Goal: Task Accomplishment & Management: Manage account settings

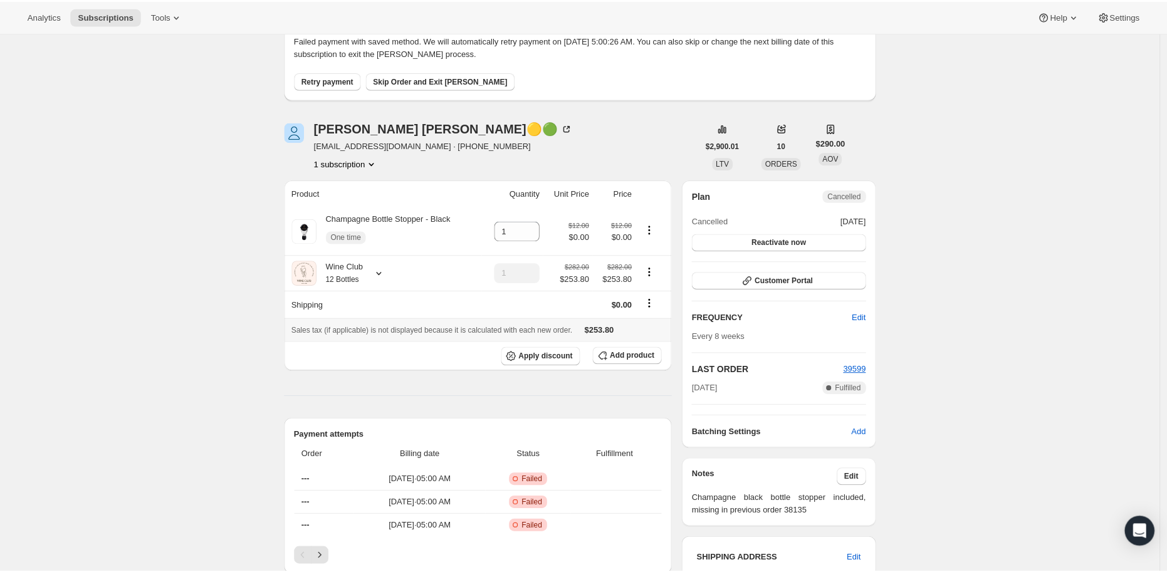
scroll to position [209, 0]
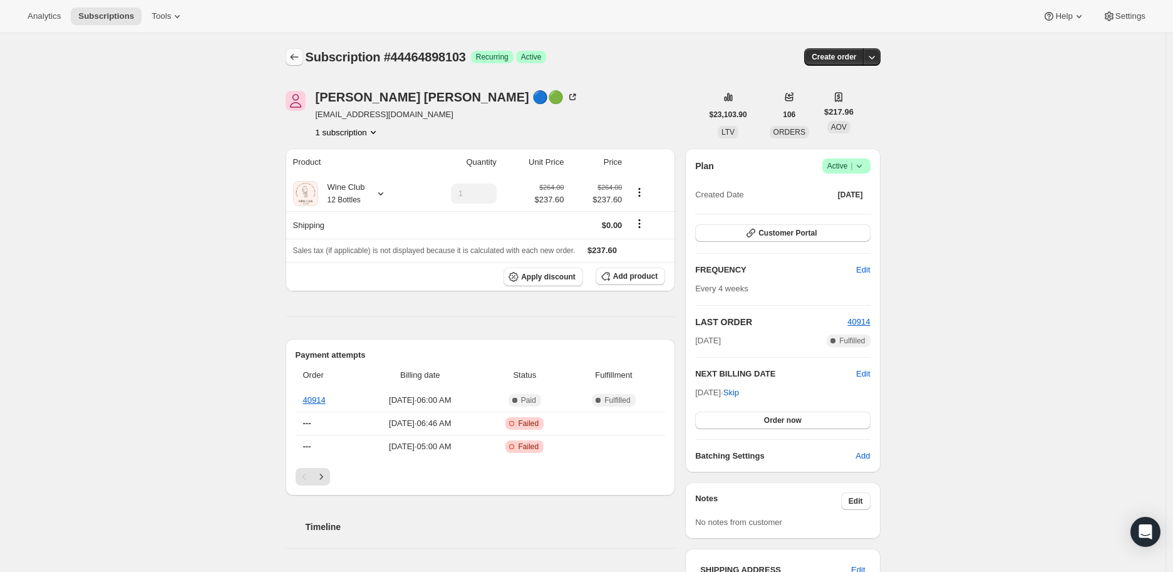
click at [295, 53] on icon "Subscriptions" at bounding box center [294, 57] width 13 height 13
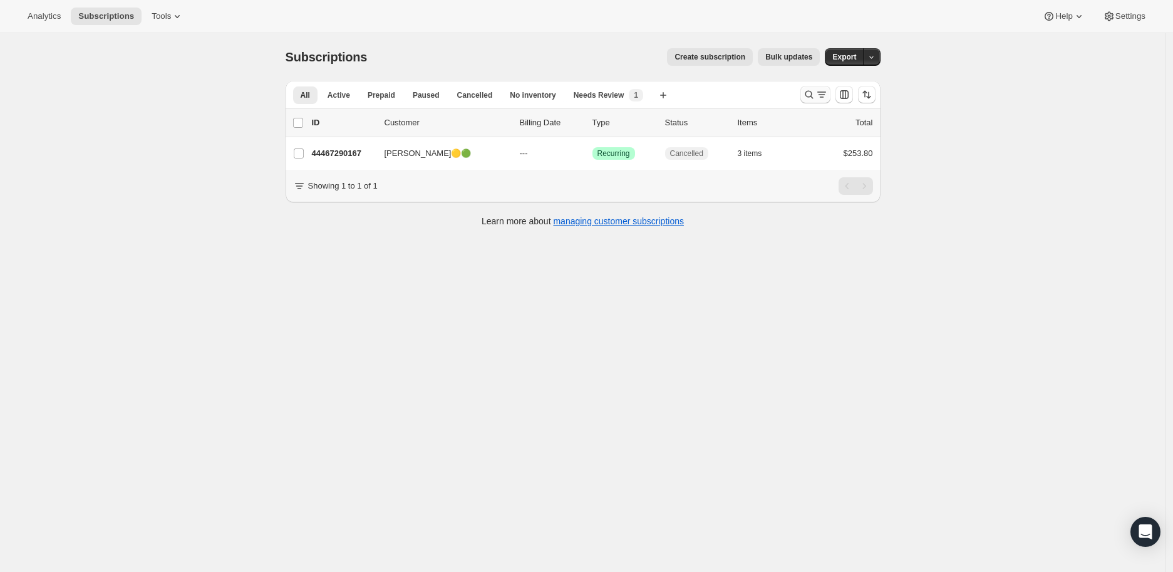
click at [813, 95] on icon "Search and filter results" at bounding box center [809, 94] width 13 height 13
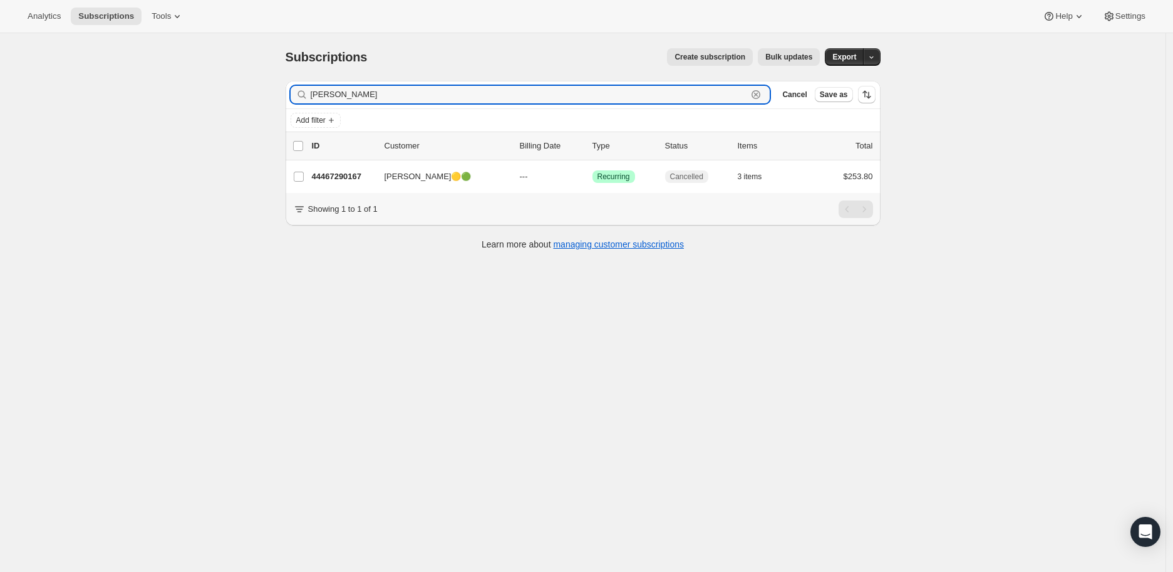
drag, startPoint x: 377, startPoint y: 94, endPoint x: 304, endPoint y: 94, distance: 72.7
click at [304, 94] on div "[PERSON_NAME] Clear" at bounding box center [531, 95] width 480 height 18
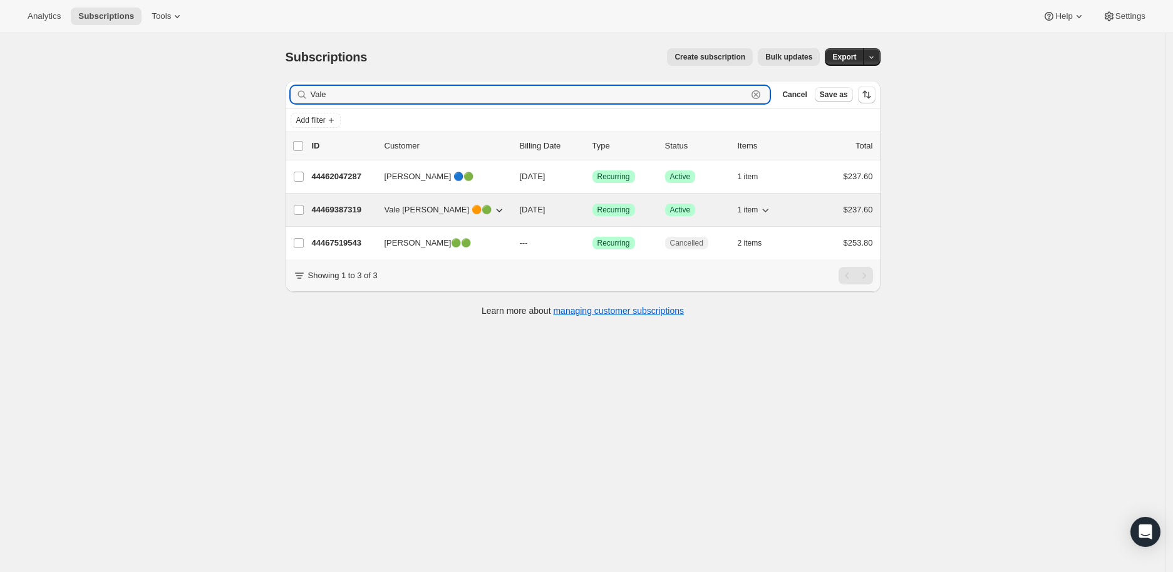
type input "Vale"
click at [339, 210] on p "44469387319" at bounding box center [343, 210] width 63 height 13
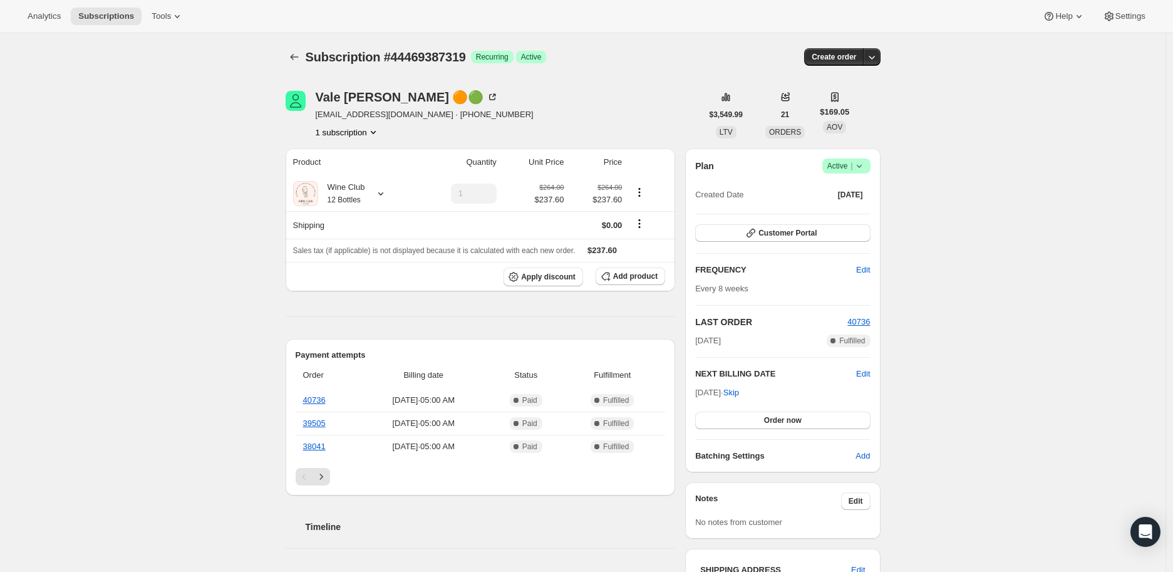
scroll to position [70, 0]
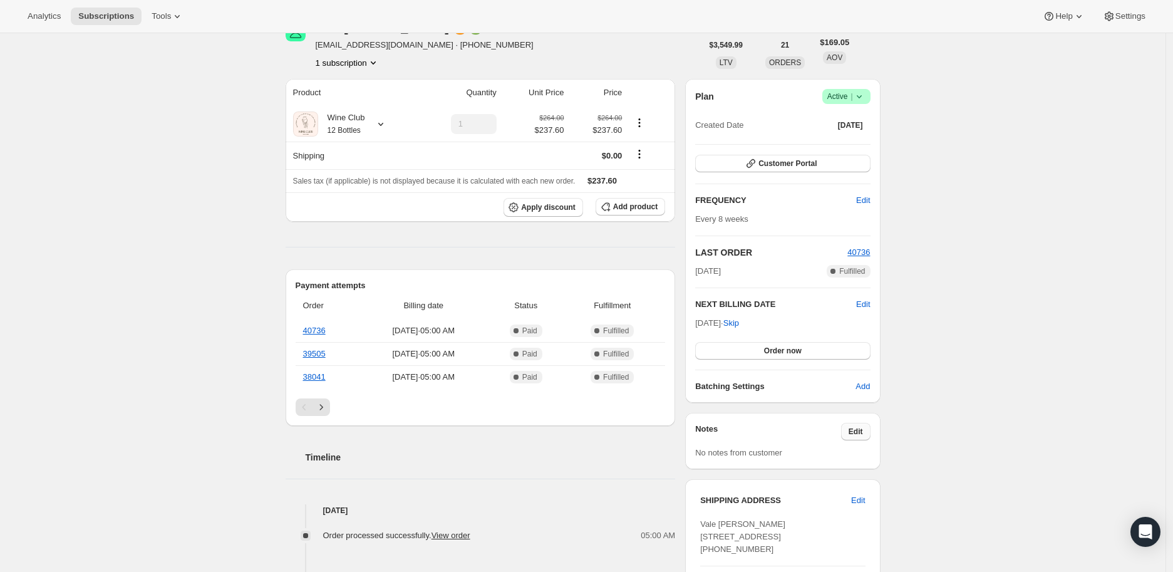
click at [861, 427] on span "Edit" at bounding box center [856, 432] width 14 height 10
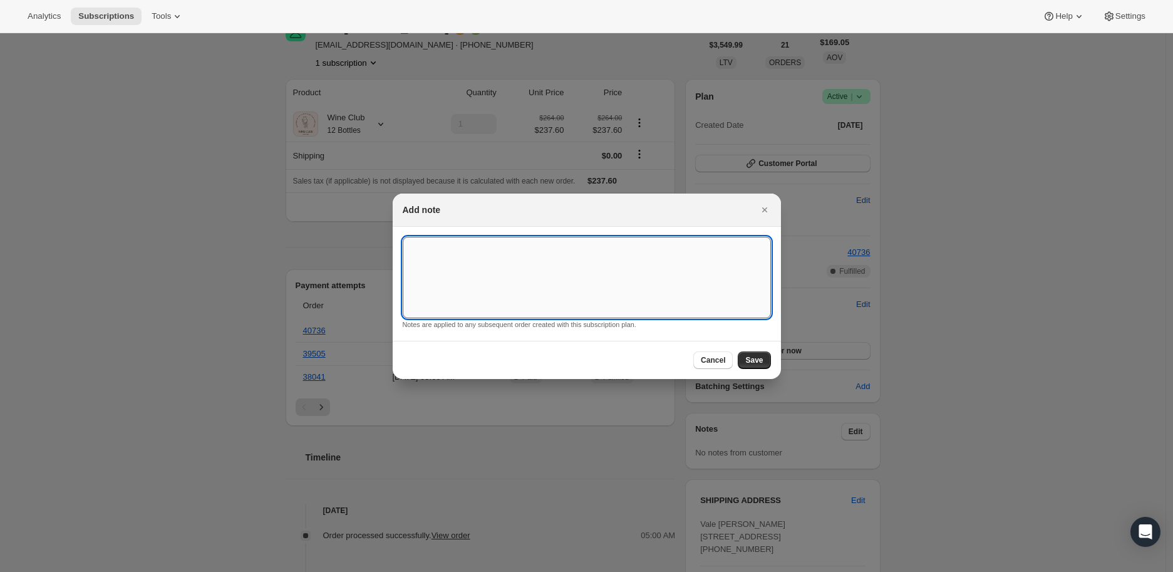
click at [440, 259] on textarea ":rg4:" at bounding box center [587, 277] width 368 height 81
click at [423, 257] on textarea ":rg4:" at bounding box center [587, 277] width 368 height 81
paste textarea "Nobu reimbursement"
click at [621, 248] on textarea "Nobu reimbursement, customer visited NOBU [GEOGRAPHIC_DATA]" at bounding box center [587, 277] width 368 height 81
type textarea "Nobu reimbursement, customer visited NOBU [GEOGRAPHIC_DATA]."
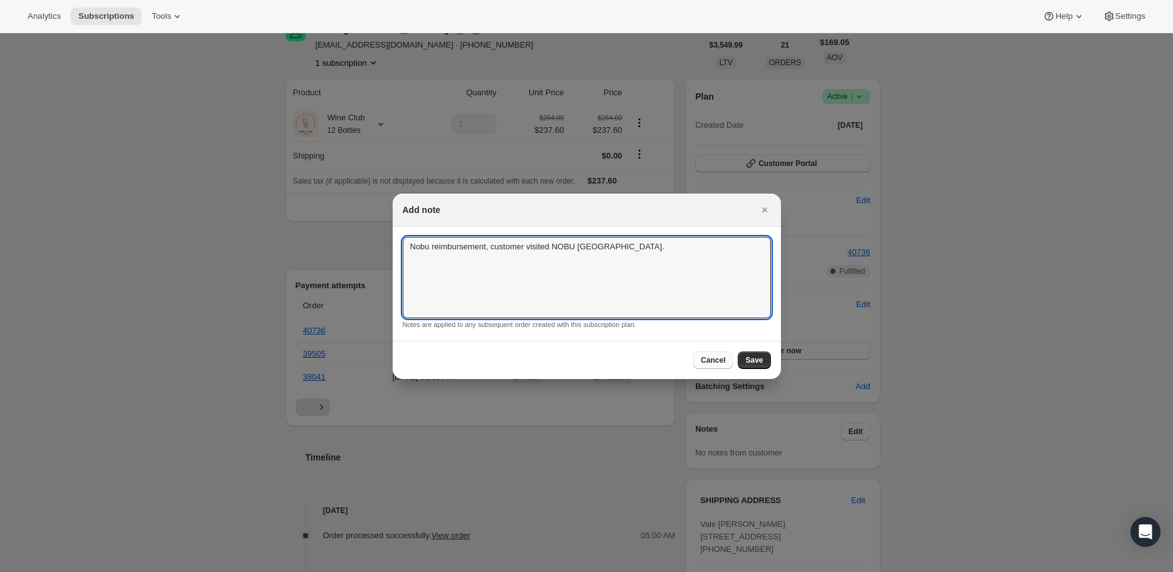
drag, startPoint x: 749, startPoint y: 357, endPoint x: 706, endPoint y: 354, distance: 43.3
click at [749, 357] on span "Save" at bounding box center [755, 360] width 18 height 10
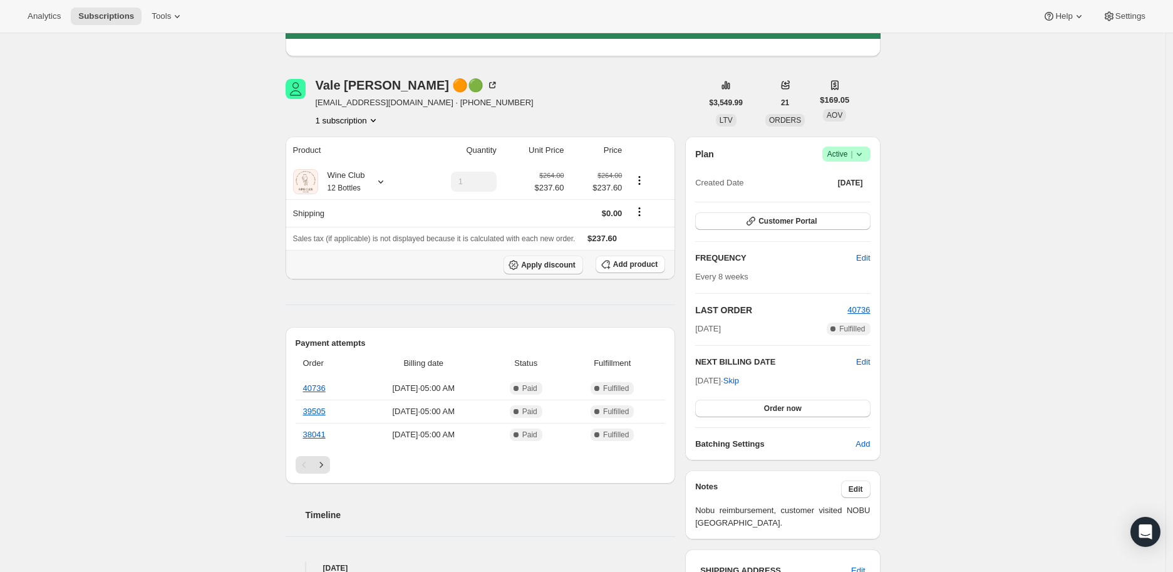
click at [556, 264] on span "Apply discount" at bounding box center [548, 265] width 55 height 10
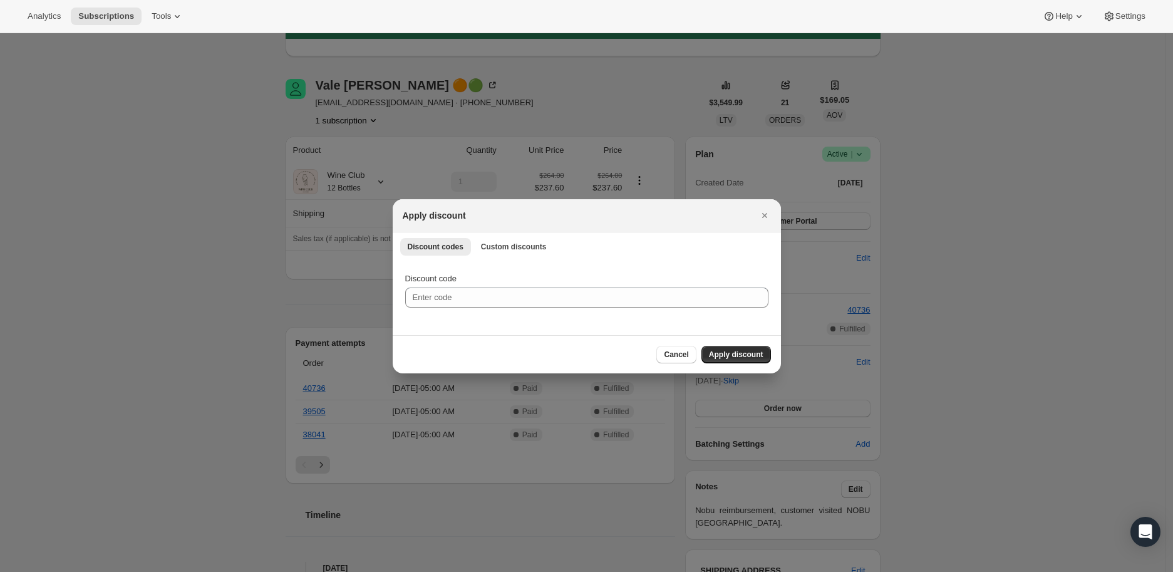
scroll to position [0, 0]
click at [510, 245] on span "Custom discounts" at bounding box center [514, 247] width 66 height 10
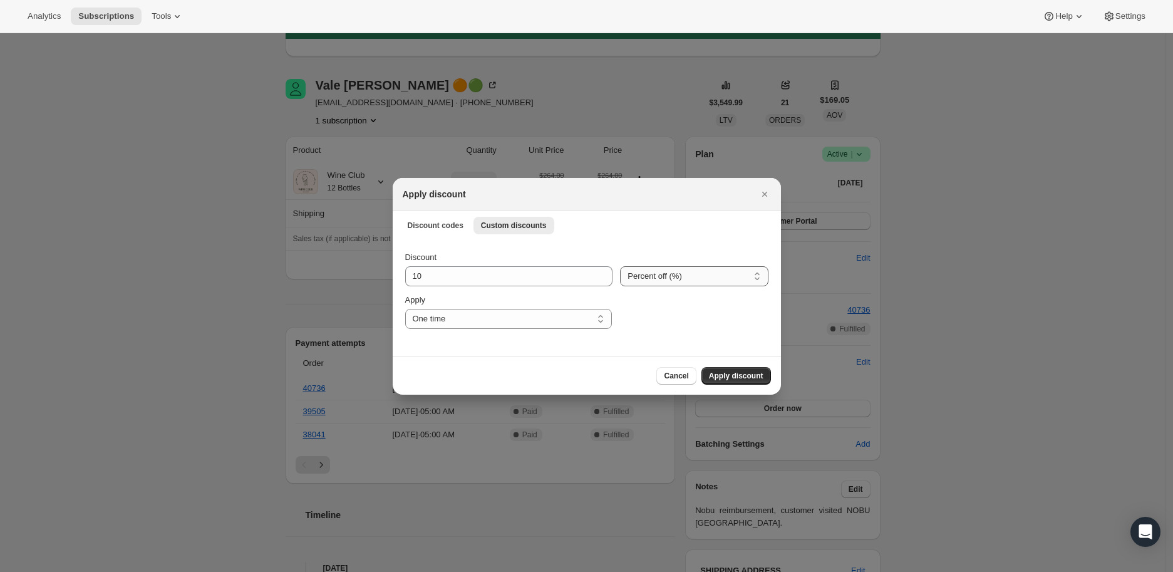
drag, startPoint x: 660, startPoint y: 276, endPoint x: 654, endPoint y: 285, distance: 11.0
click at [660, 276] on select "Percent off (%) Amount off ($)" at bounding box center [694, 276] width 148 height 20
select select "fixed"
click at [620, 266] on select "Percent off (%) Amount off ($)" at bounding box center [694, 276] width 148 height 20
click at [454, 278] on input "10" at bounding box center [500, 276] width 190 height 20
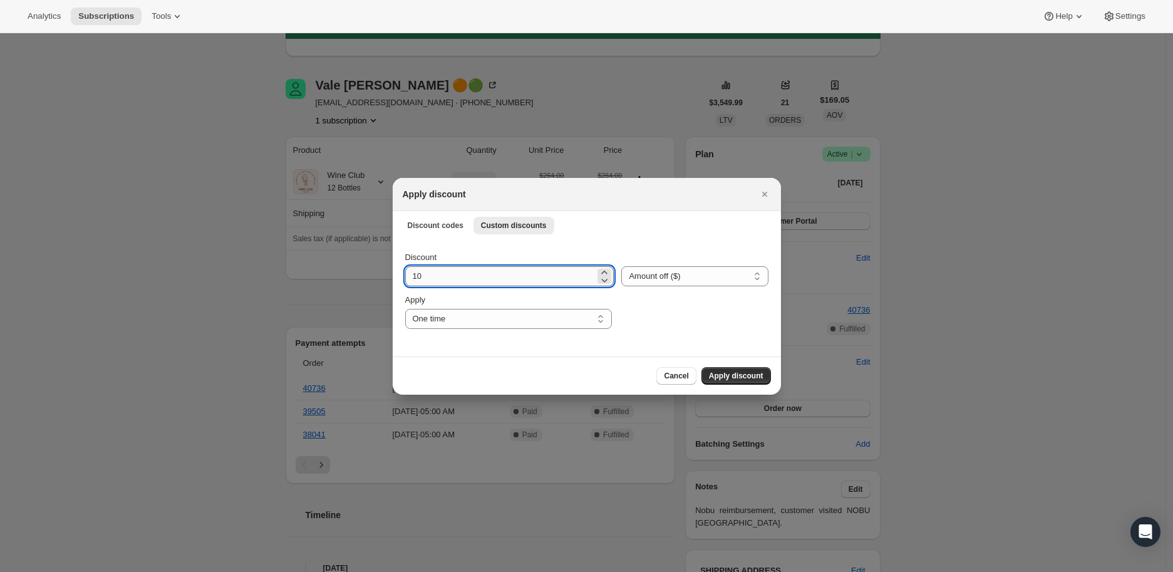
type input "1"
type input "75"
click at [722, 367] on button "Apply discount" at bounding box center [737, 376] width 70 height 18
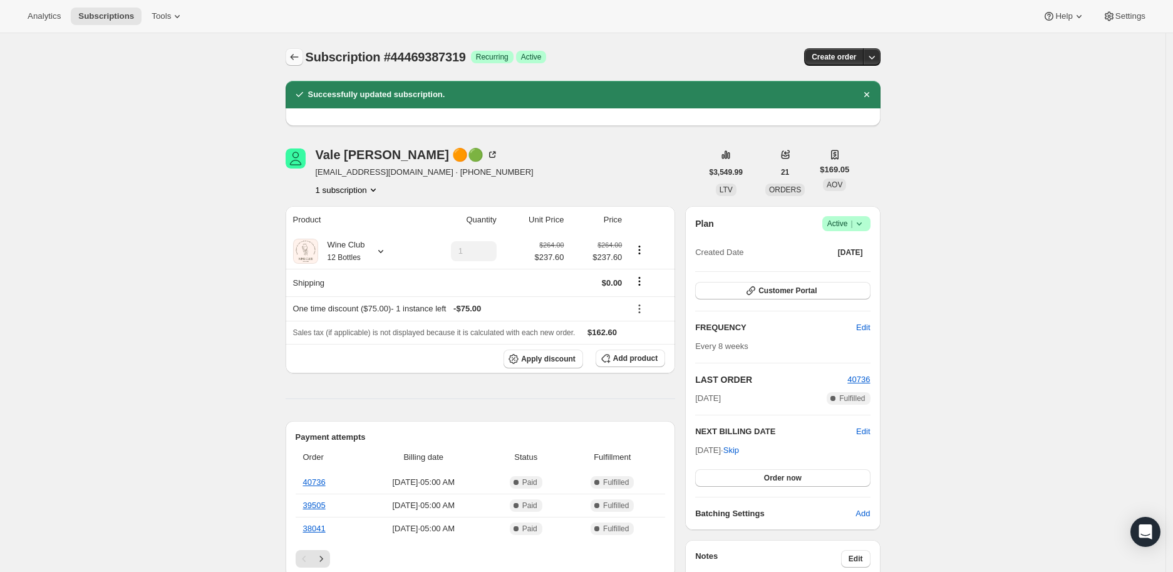
click at [296, 56] on icon "Subscriptions" at bounding box center [294, 57] width 8 height 6
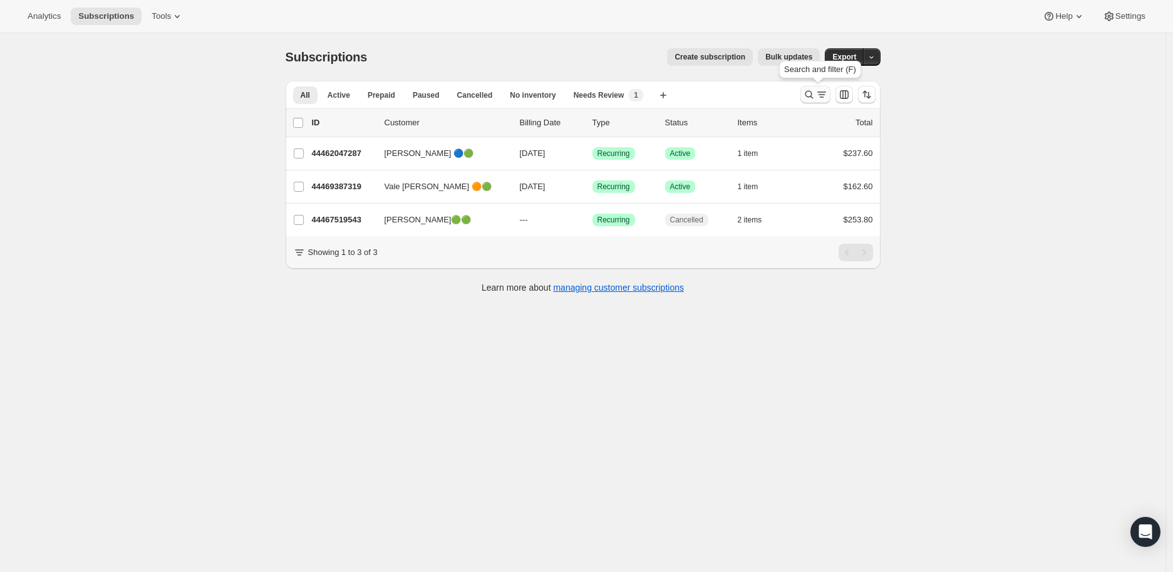
click at [808, 94] on icon "Search and filter results" at bounding box center [809, 94] width 13 height 13
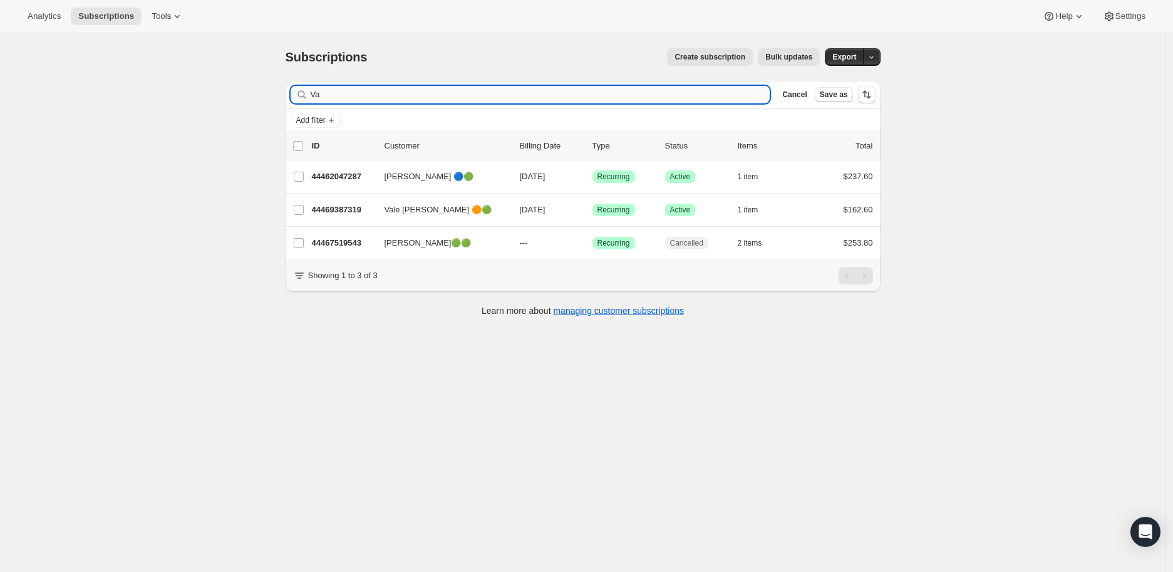
type input "V"
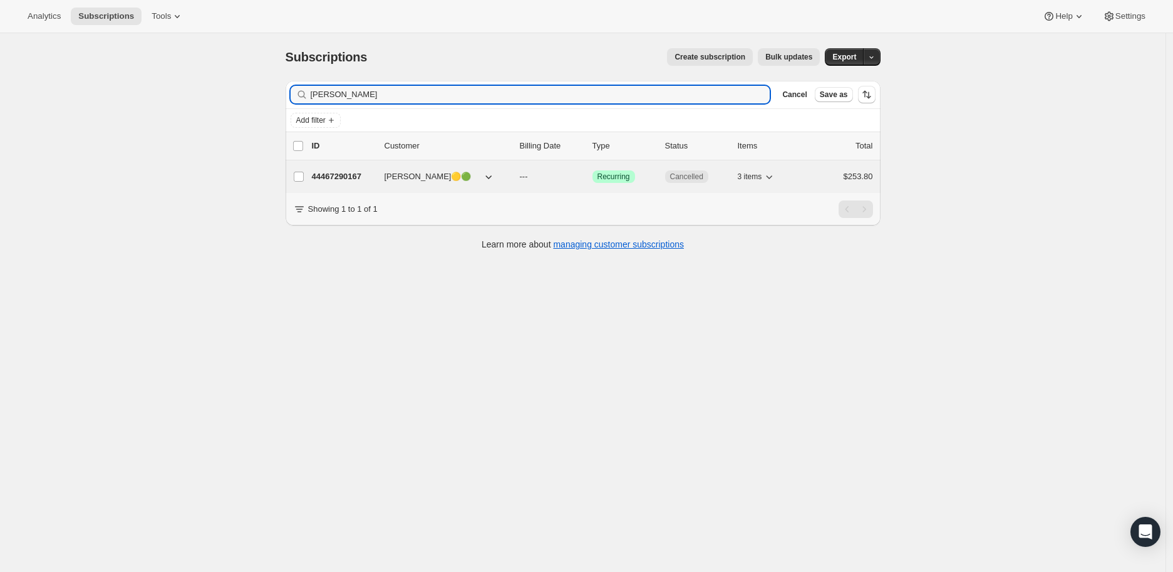
type input "[PERSON_NAME]"
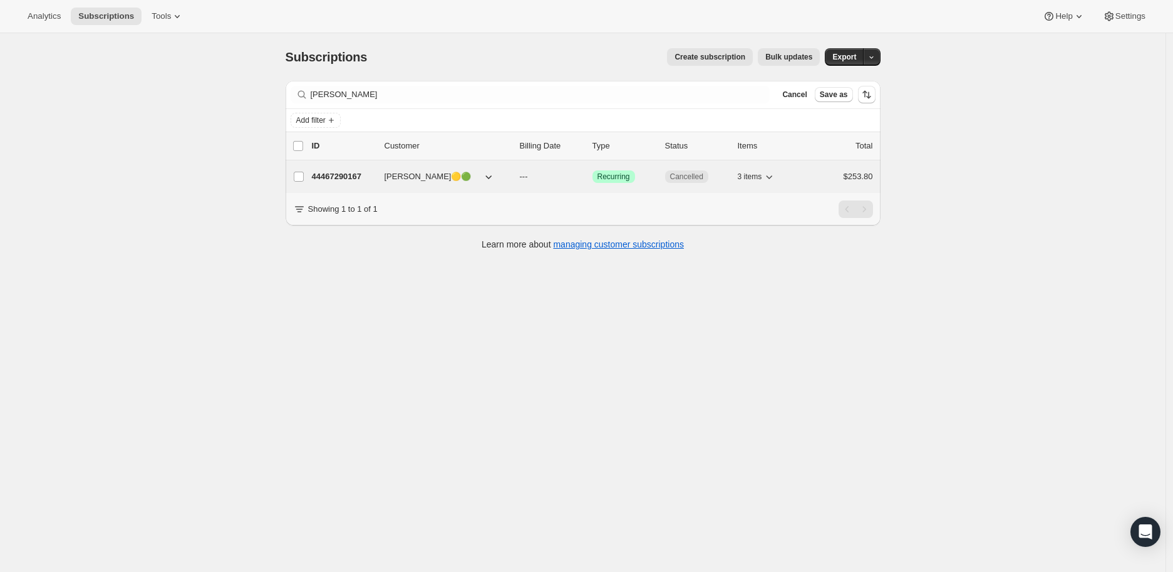
click at [340, 172] on p "44467290167" at bounding box center [343, 176] width 63 height 13
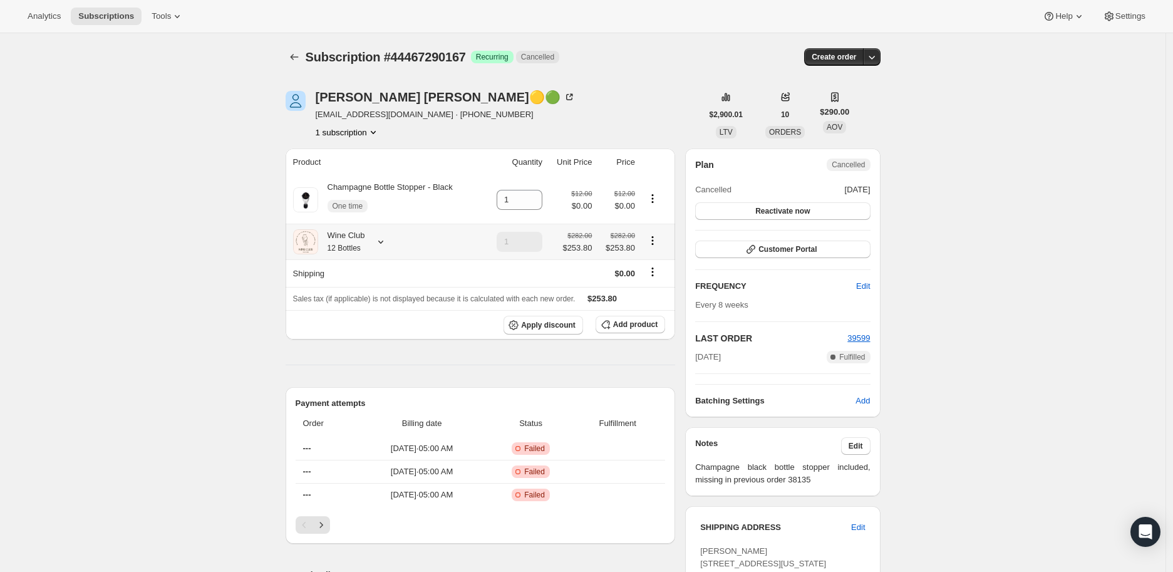
click at [385, 241] on icon at bounding box center [381, 242] width 13 height 13
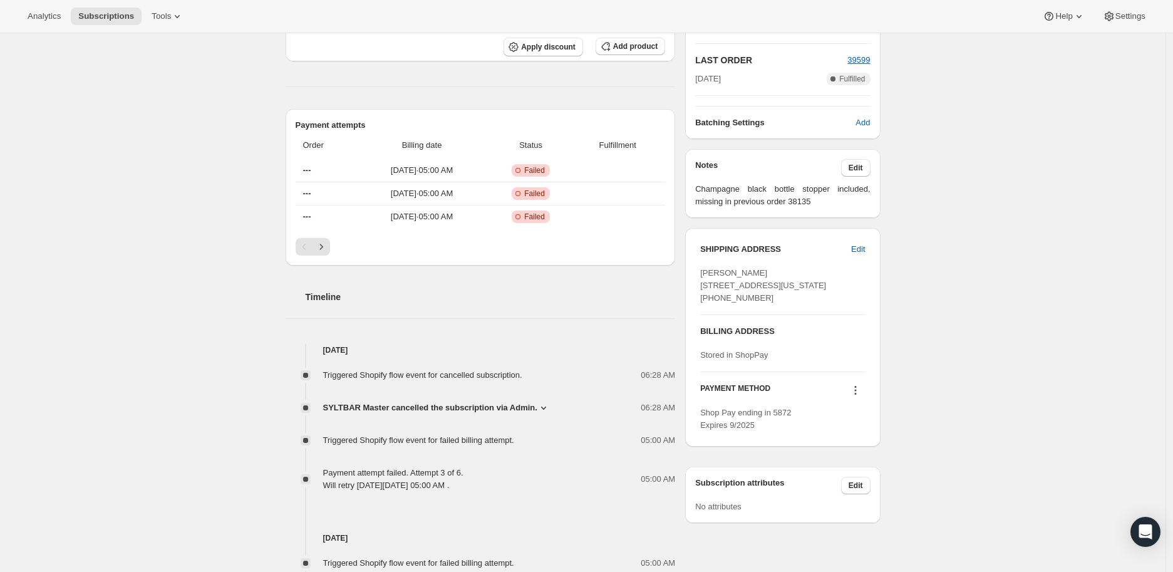
scroll to position [348, 0]
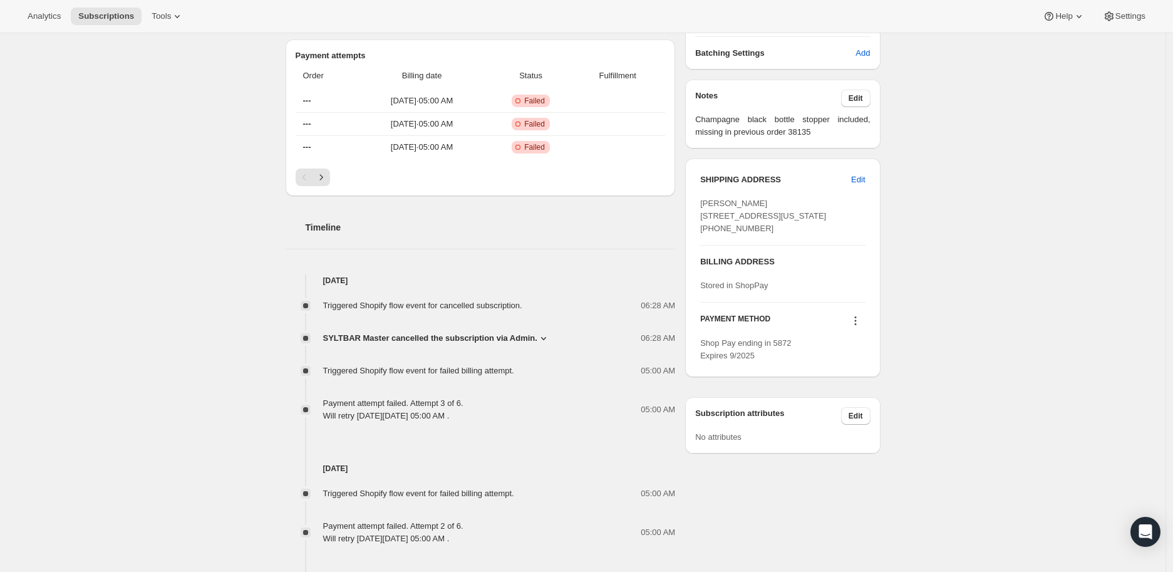
click at [542, 336] on icon at bounding box center [544, 338] width 13 height 13
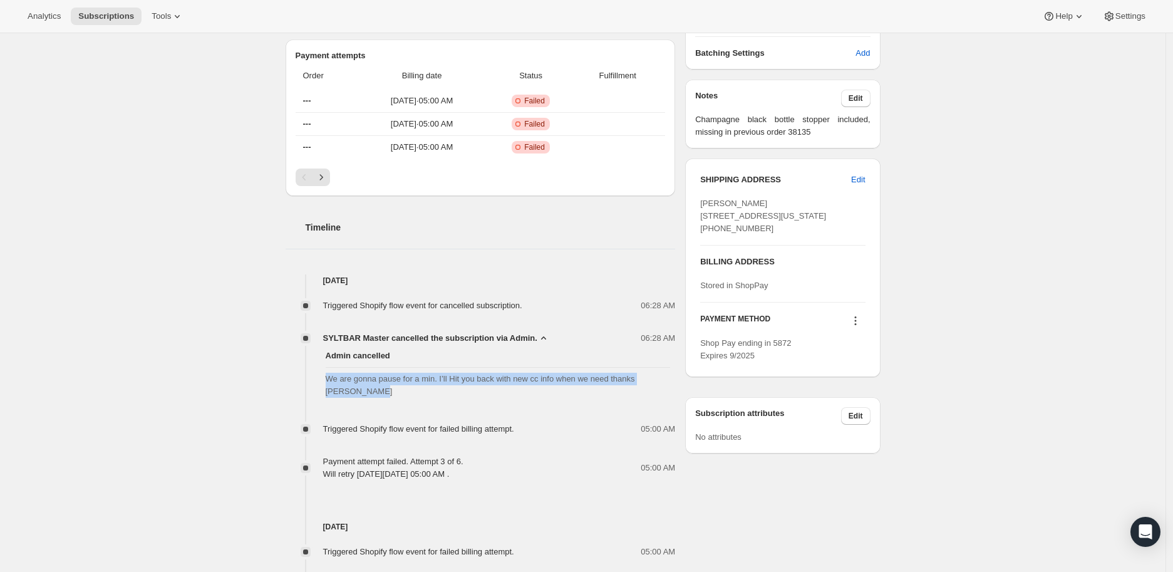
drag, startPoint x: 329, startPoint y: 377, endPoint x: 360, endPoint y: 391, distance: 34.2
click at [360, 391] on span "We are gonna pause for a min. I’ll Hit you back with new cc info when we need t…" at bounding box center [498, 385] width 345 height 25
click at [361, 390] on span "We are gonna pause for a min. I’ll Hit you back with new cc info when we need t…" at bounding box center [498, 385] width 345 height 25
drag, startPoint x: 330, startPoint y: 379, endPoint x: 614, endPoint y: 379, distance: 284.4
click at [614, 379] on span "We are gonna pause for a min. I’ll Hit you back with new cc info when we need t…" at bounding box center [498, 385] width 345 height 25
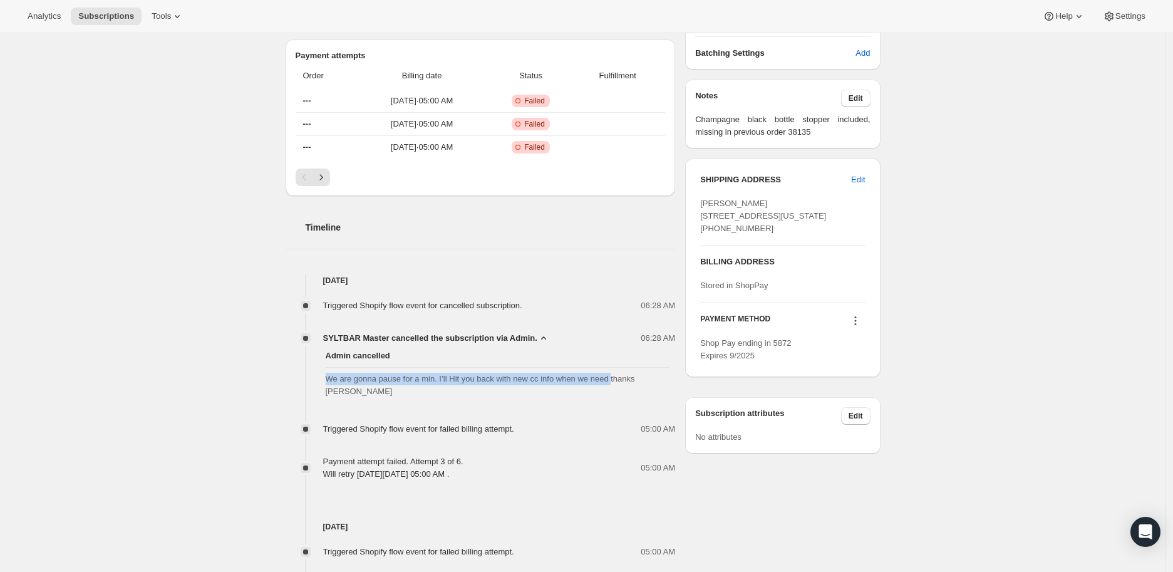
copy span "We are gonna pause for a min. I’ll Hit you back with new cc info when we need"
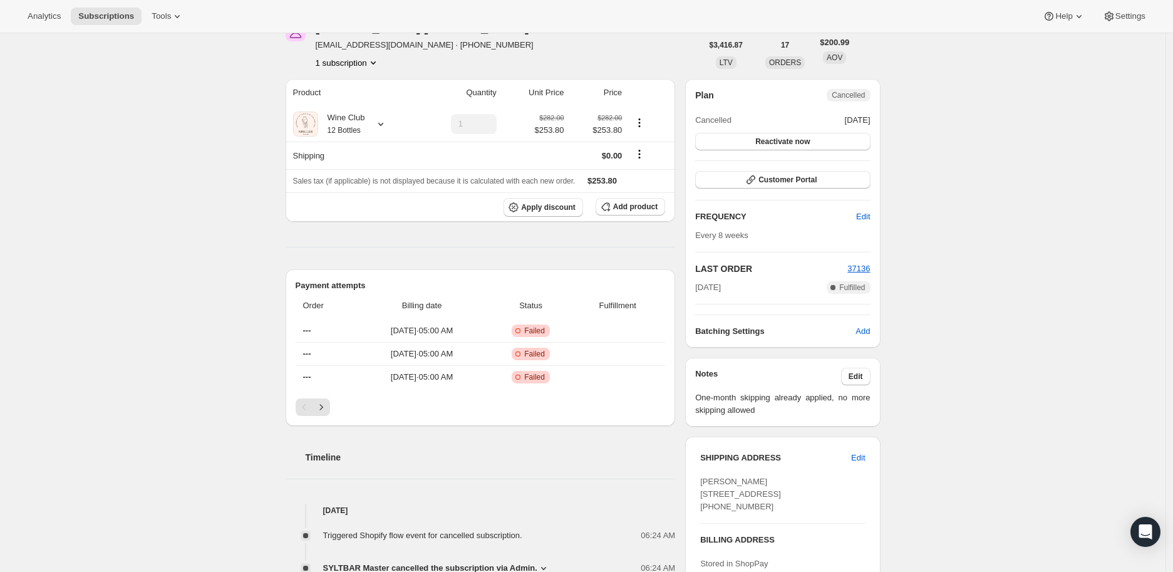
scroll to position [139, 0]
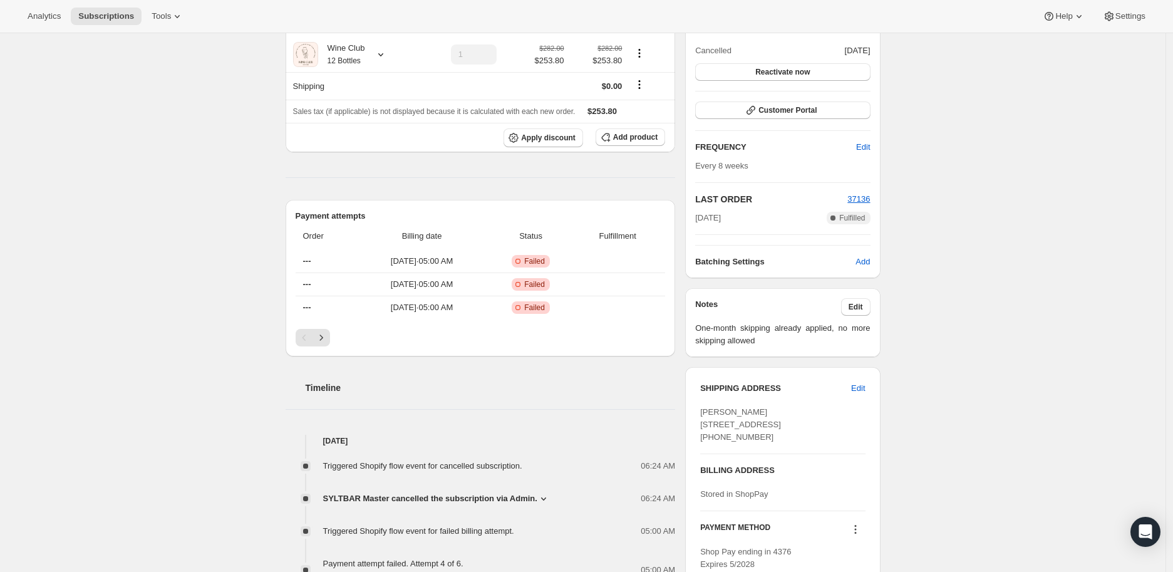
click at [541, 498] on icon at bounding box center [543, 498] width 5 height 3
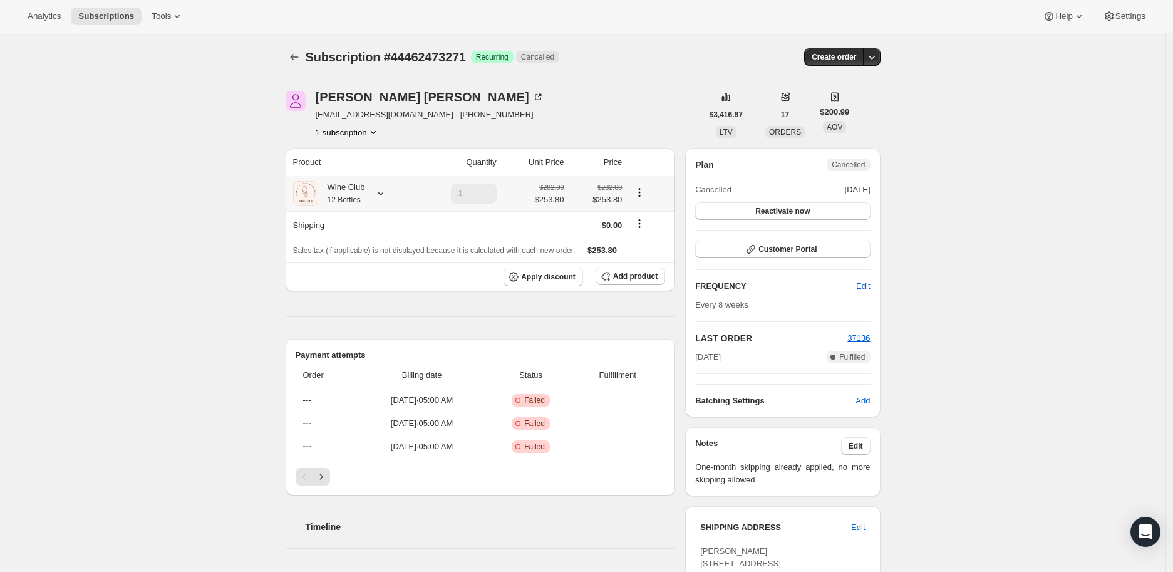
click at [384, 192] on icon at bounding box center [381, 193] width 13 height 13
click at [296, 56] on icon "Subscriptions" at bounding box center [294, 57] width 13 height 13
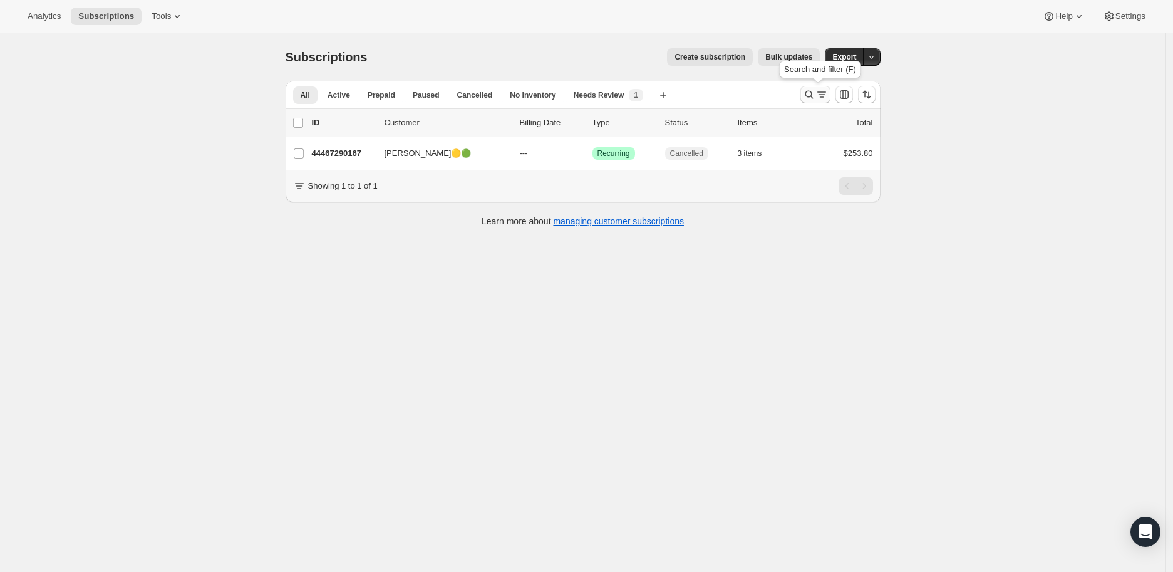
click at [811, 93] on icon "Search and filter results" at bounding box center [809, 94] width 13 height 13
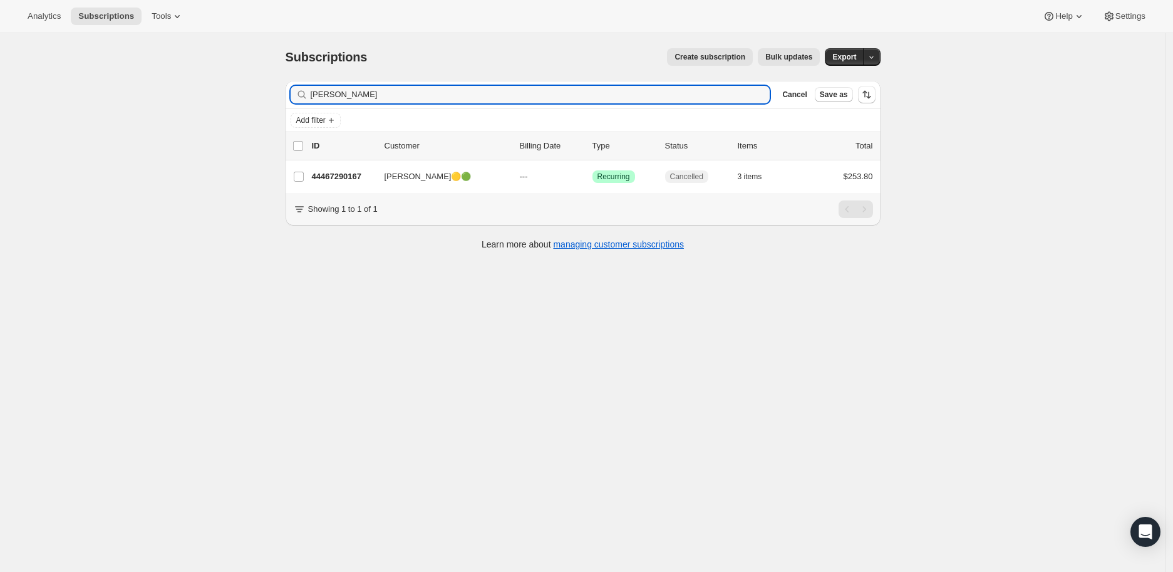
drag, startPoint x: 377, startPoint y: 94, endPoint x: 309, endPoint y: 93, distance: 68.3
click at [309, 93] on div "[PERSON_NAME] Clear" at bounding box center [531, 95] width 480 height 18
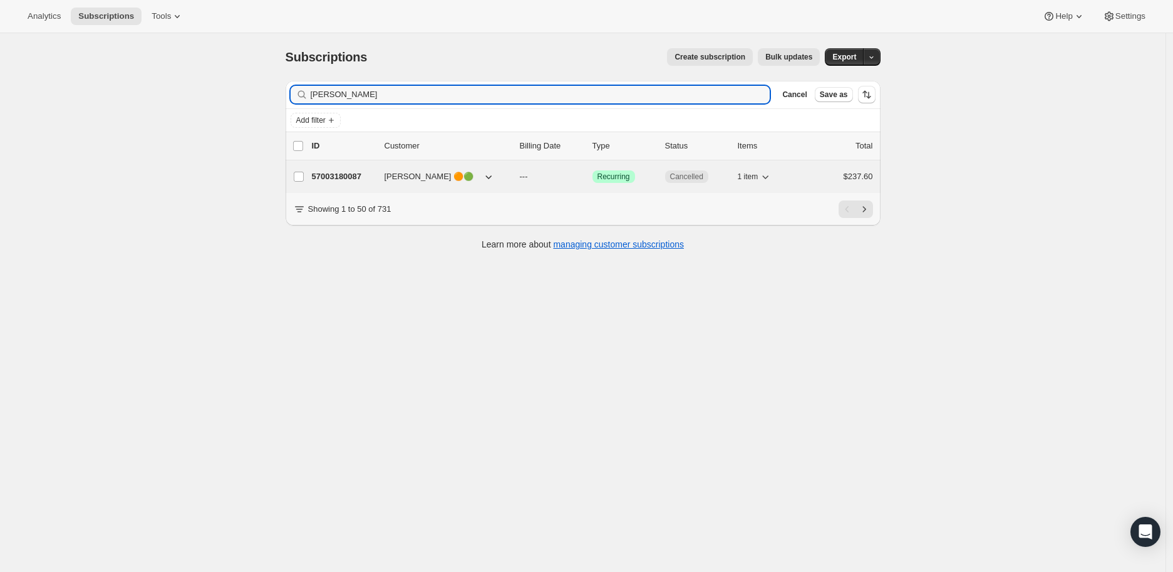
type input "Patty Kitchin"
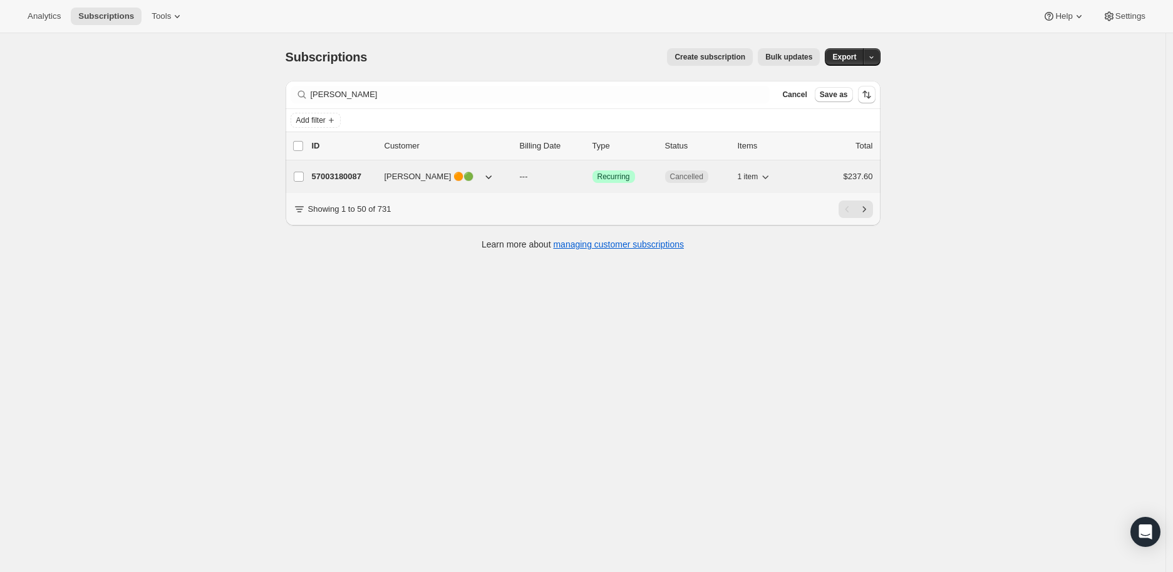
click at [333, 179] on p "57003180087" at bounding box center [343, 176] width 63 height 13
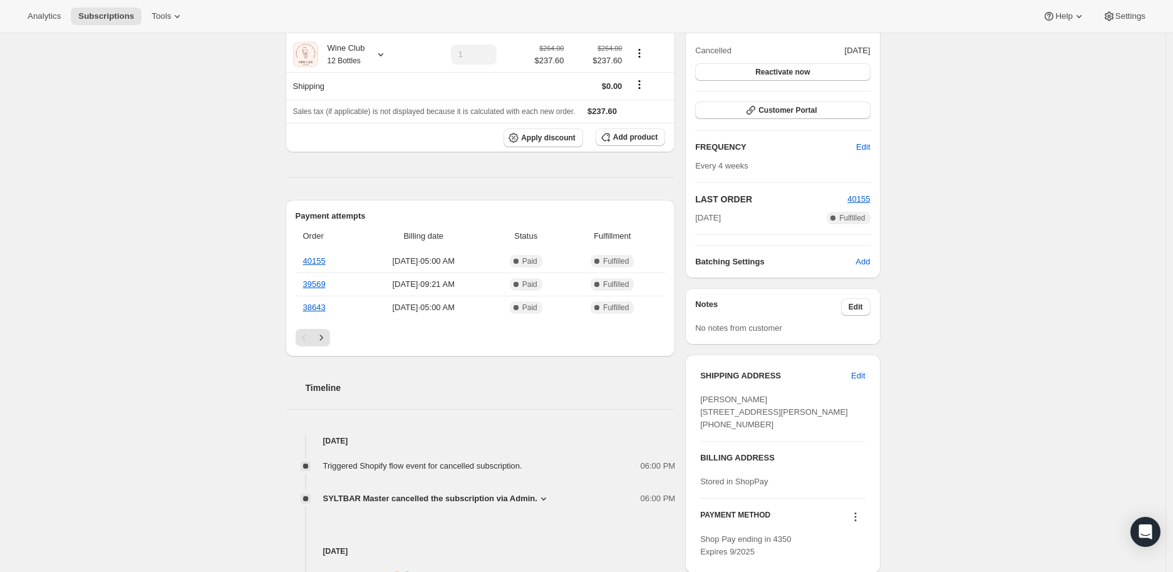
scroll to position [209, 0]
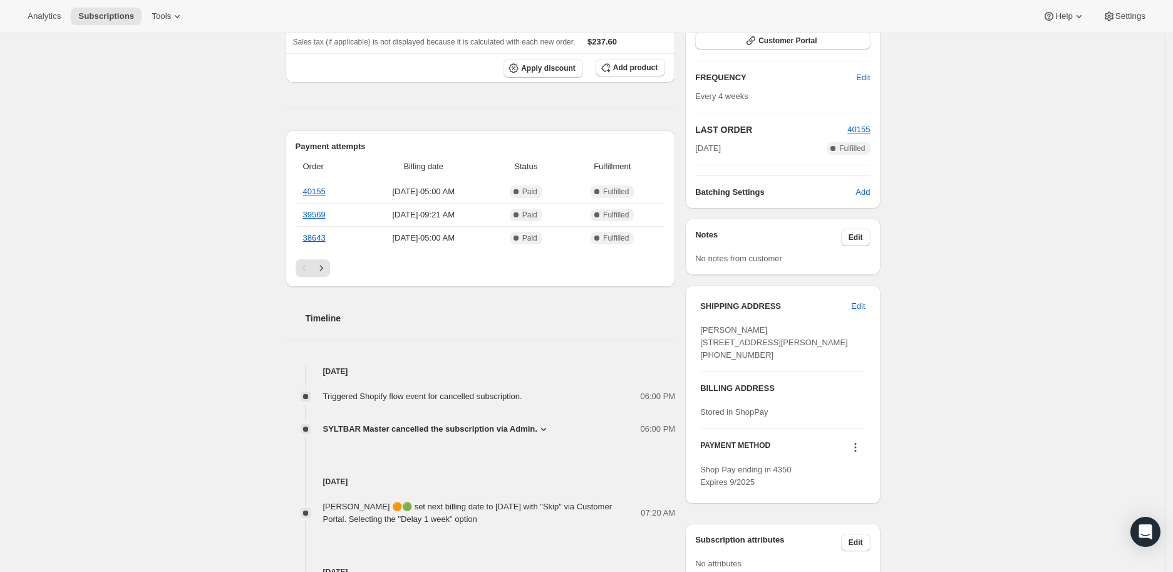
click at [542, 430] on icon at bounding box center [544, 429] width 13 height 13
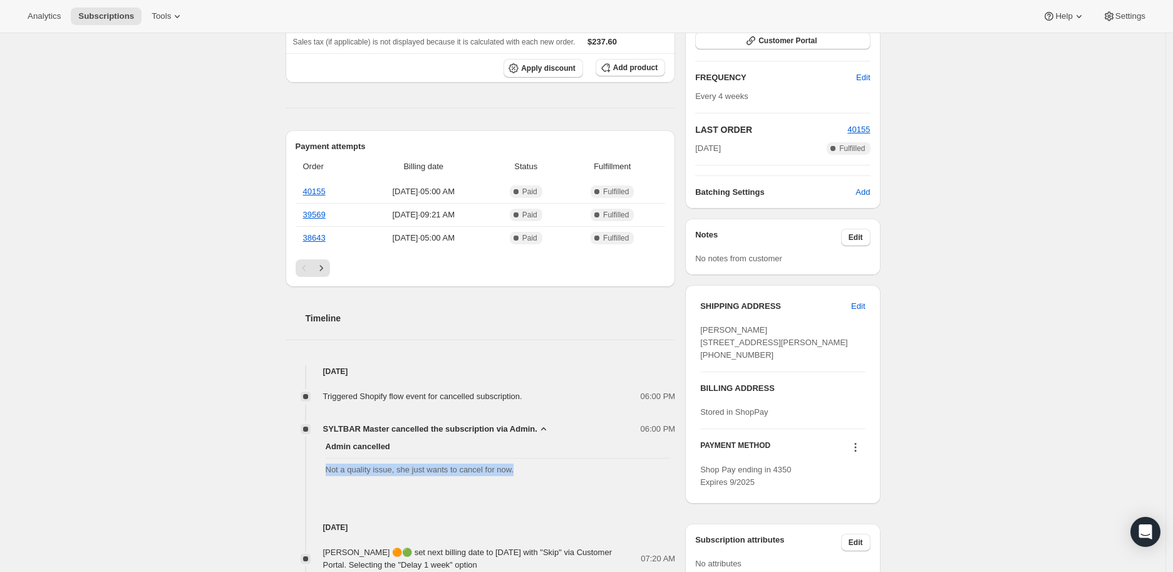
drag, startPoint x: 329, startPoint y: 467, endPoint x: 529, endPoint y: 469, distance: 199.9
click at [529, 469] on span "Not a quality issue, she just wants to cancel for now." at bounding box center [498, 470] width 345 height 13
copy span "Not a quality issue, she just wants to cancel for now."
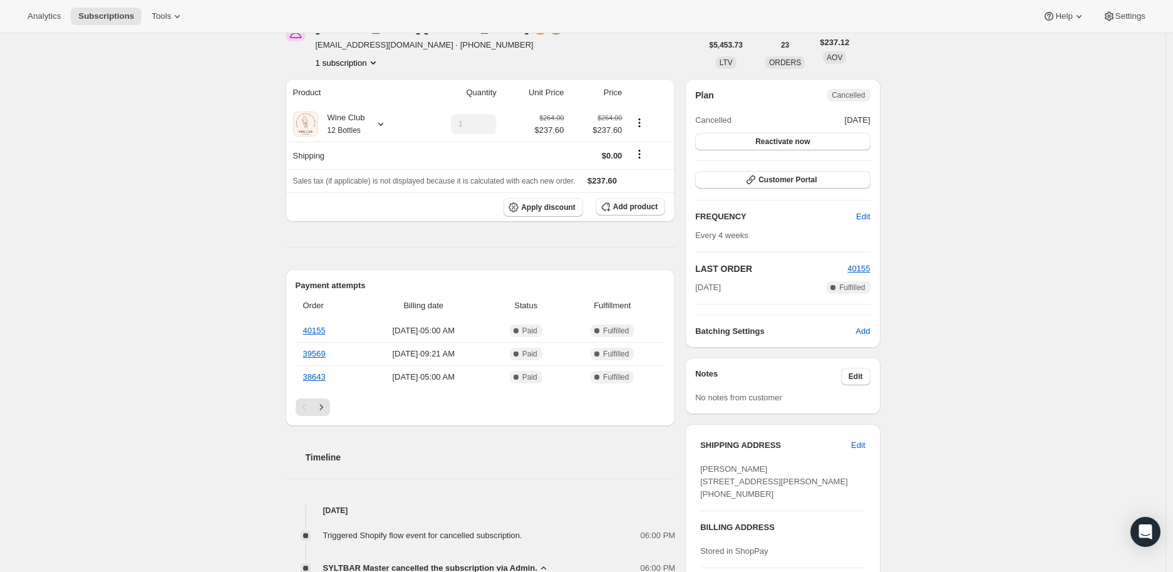
scroll to position [0, 0]
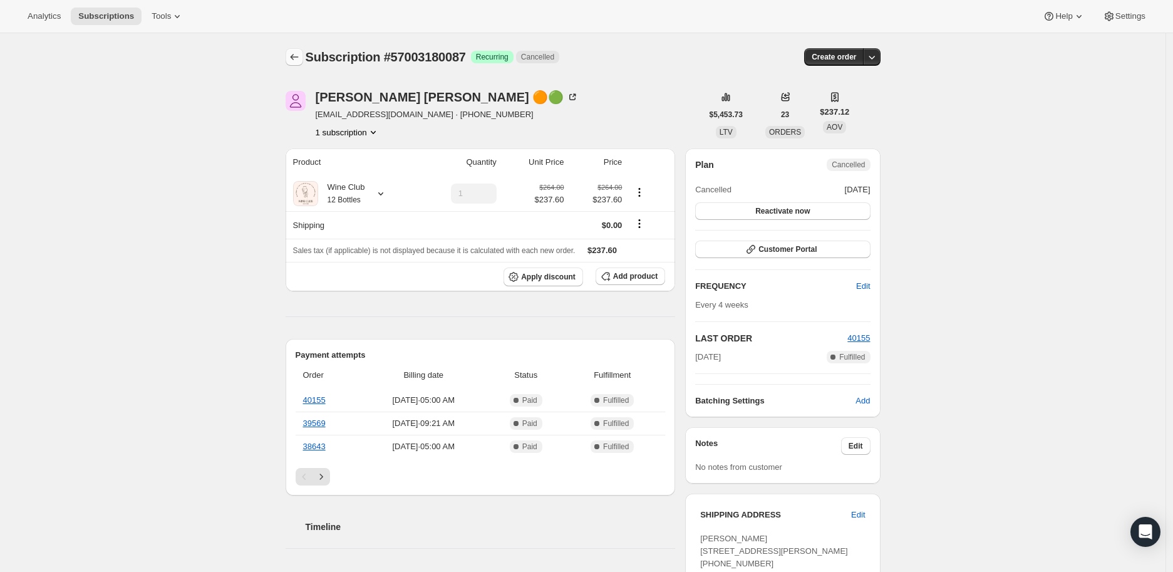
click at [294, 55] on icon "Subscriptions" at bounding box center [294, 57] width 13 height 13
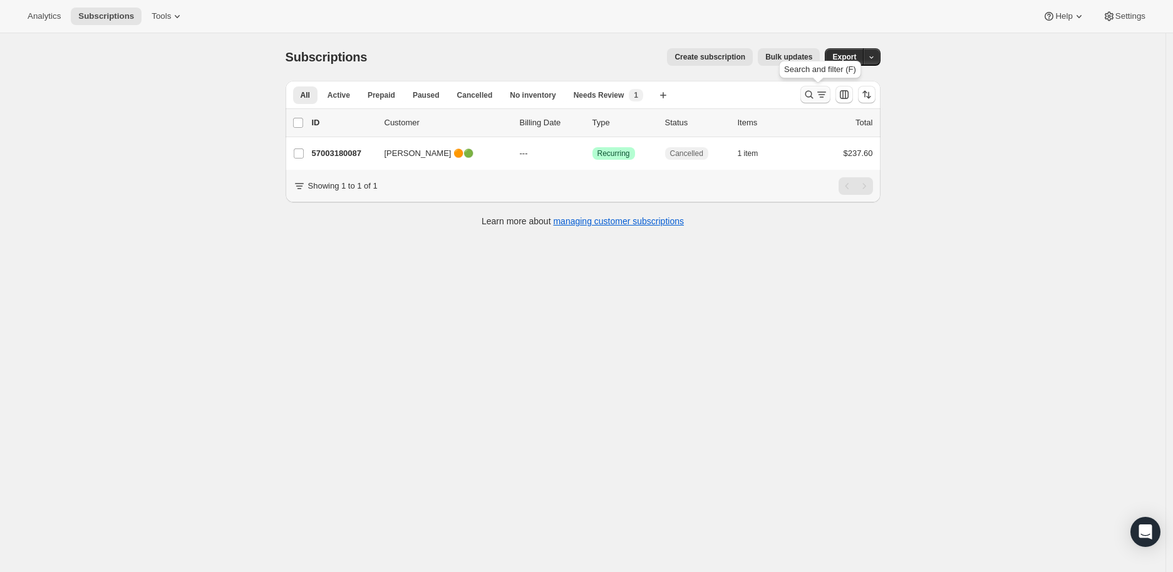
click at [816, 91] on icon "Search and filter results" at bounding box center [809, 94] width 13 height 13
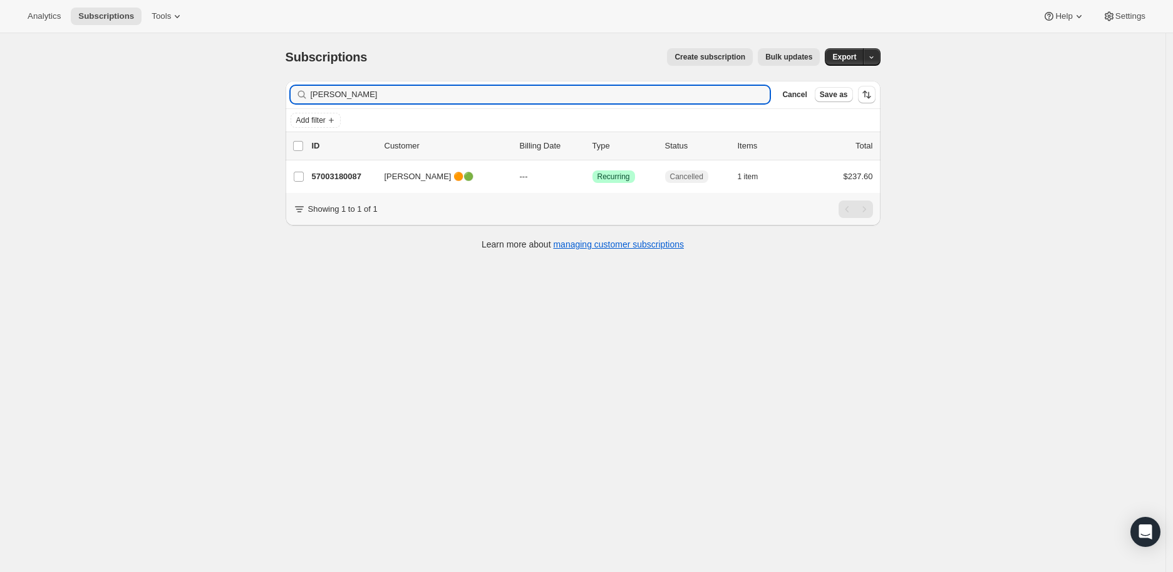
drag, startPoint x: 378, startPoint y: 93, endPoint x: 312, endPoint y: 95, distance: 65.8
click at [312, 95] on div "Patty Kitchin Clear" at bounding box center [531, 95] width 480 height 18
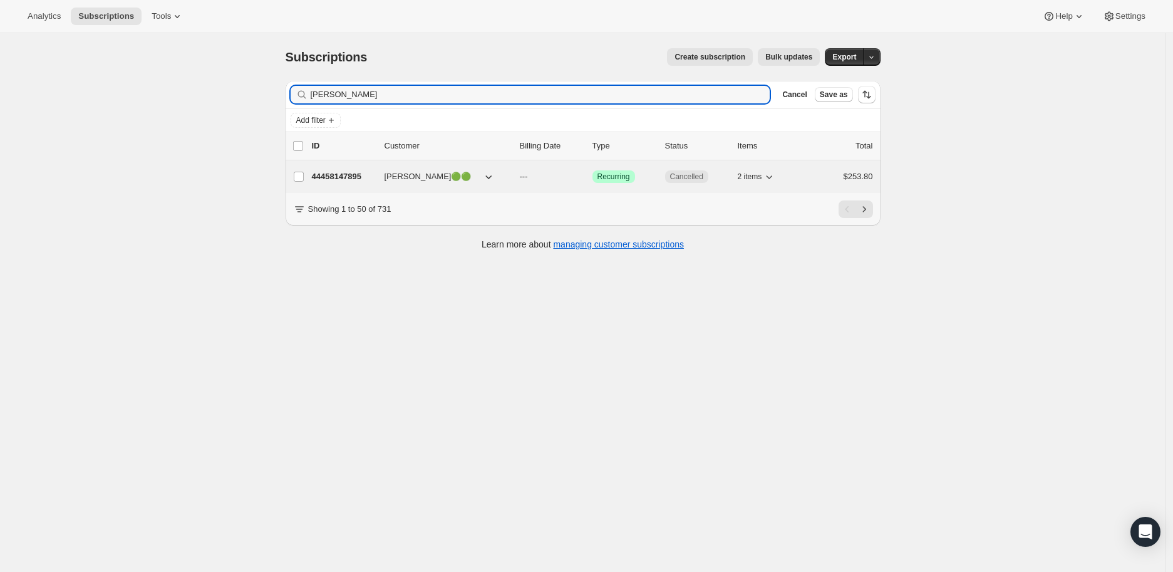
type input "Amy Brich"
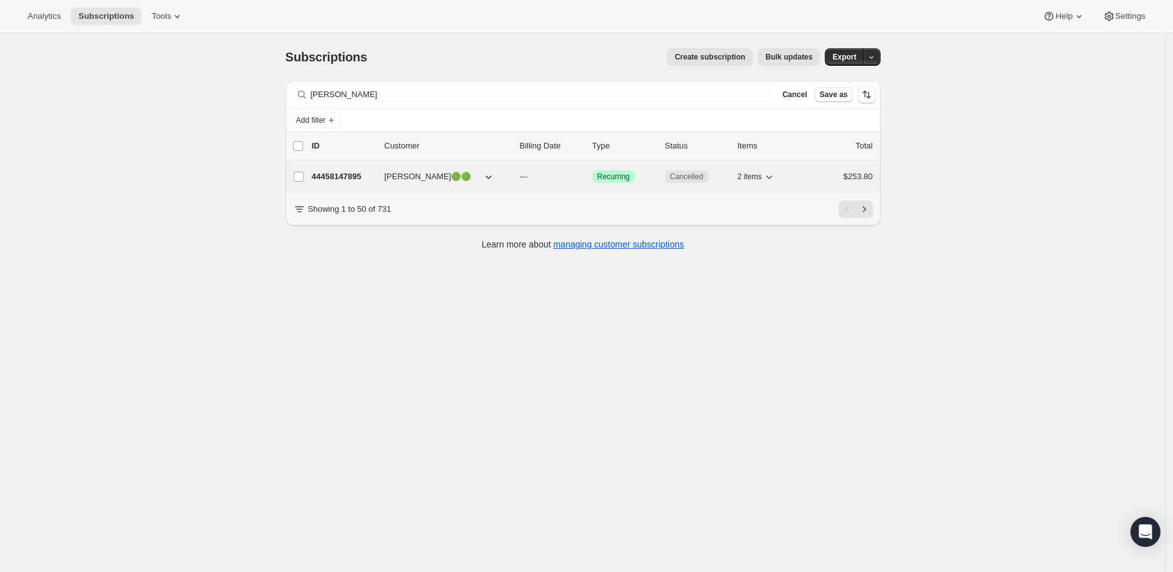
click at [320, 175] on p "44458147895" at bounding box center [343, 176] width 63 height 13
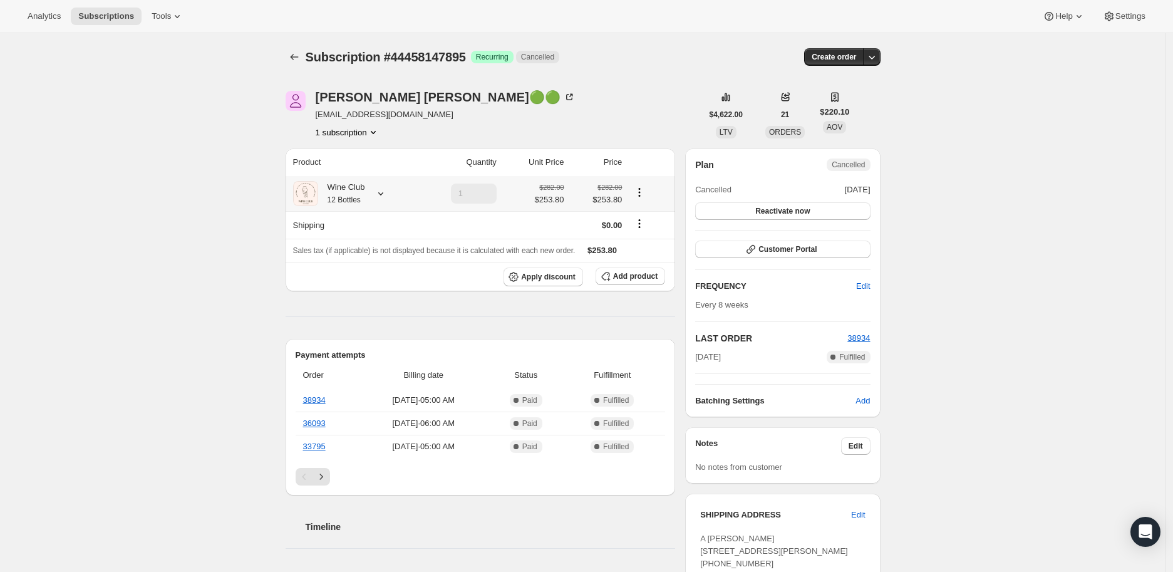
click at [387, 195] on icon at bounding box center [381, 193] width 13 height 13
click at [386, 195] on icon at bounding box center [381, 193] width 13 height 13
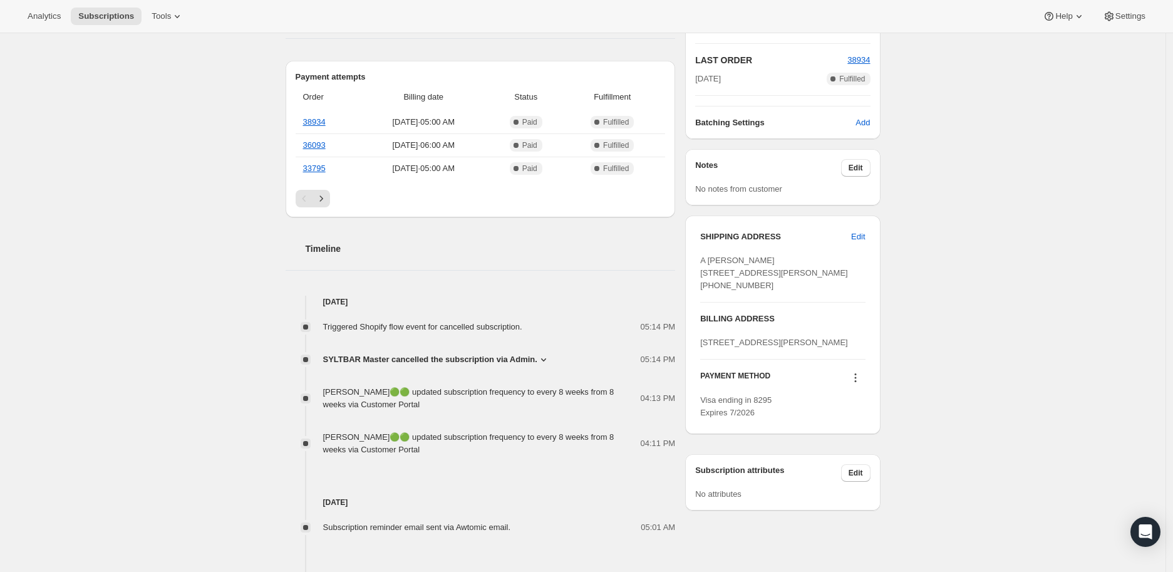
scroll to position [348, 0]
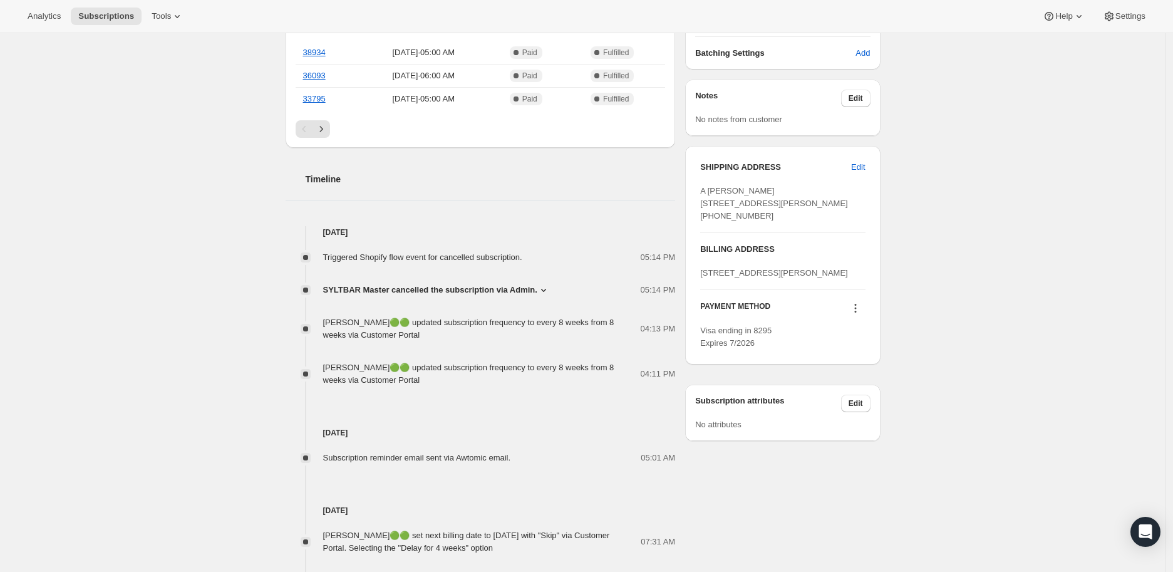
click at [540, 288] on icon at bounding box center [544, 290] width 13 height 13
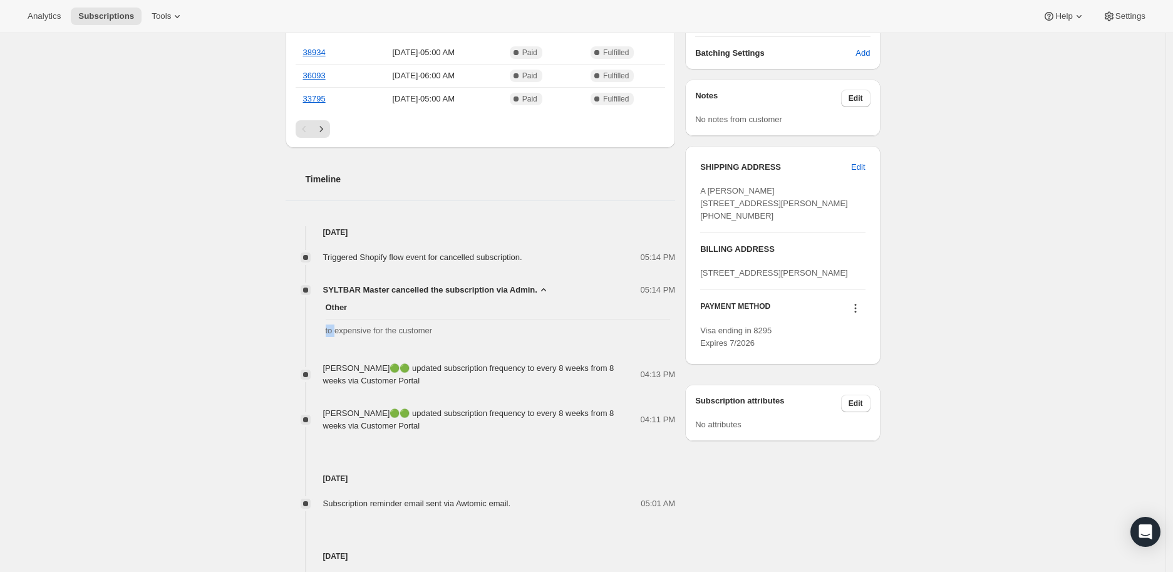
drag, startPoint x: 328, startPoint y: 330, endPoint x: 338, endPoint y: 329, distance: 10.0
click at [338, 329] on span "to expensive for the customer" at bounding box center [498, 331] width 345 height 13
click at [447, 330] on span "to expensive for the customer" at bounding box center [498, 331] width 345 height 13
drag, startPoint x: 435, startPoint y: 329, endPoint x: 323, endPoint y: 330, distance: 112.1
click at [323, 330] on div "Other to expensive for the customer" at bounding box center [481, 319] width 390 height 46
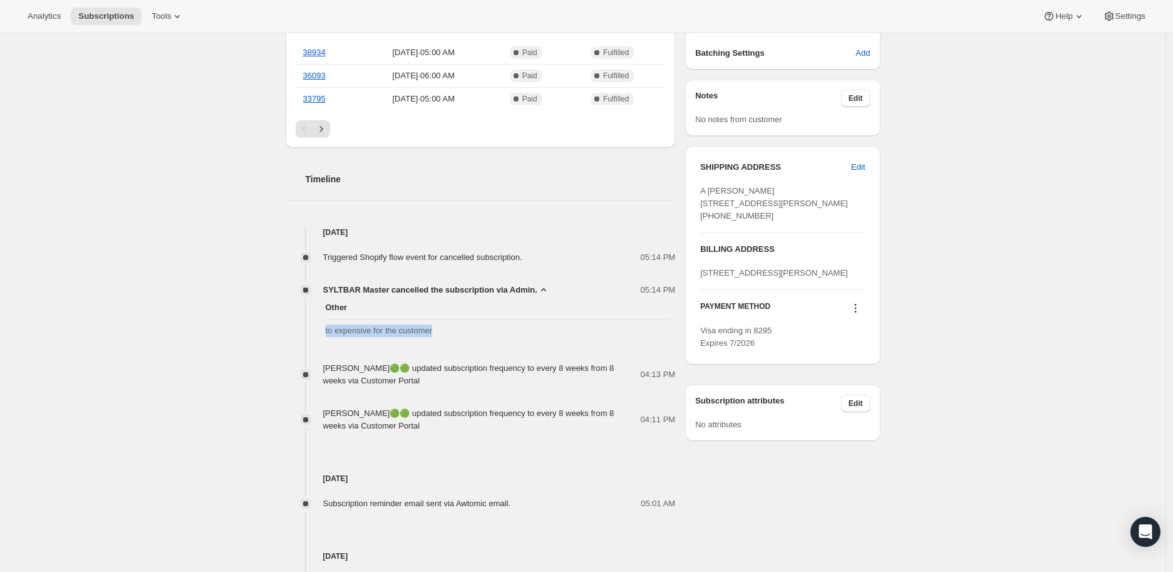
copy span "to expensive for the customer"
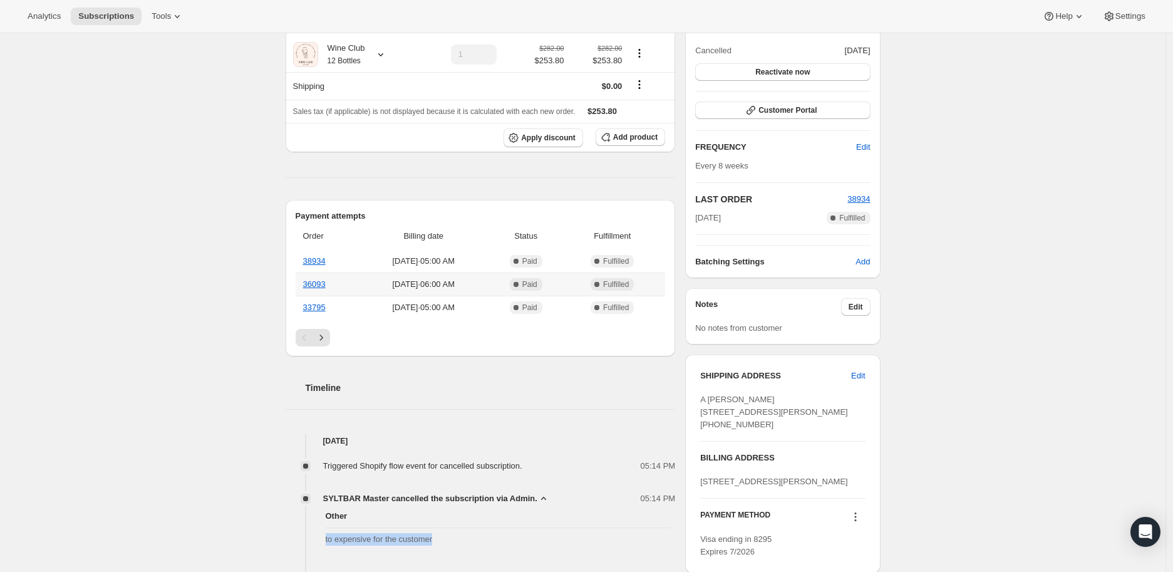
scroll to position [0, 0]
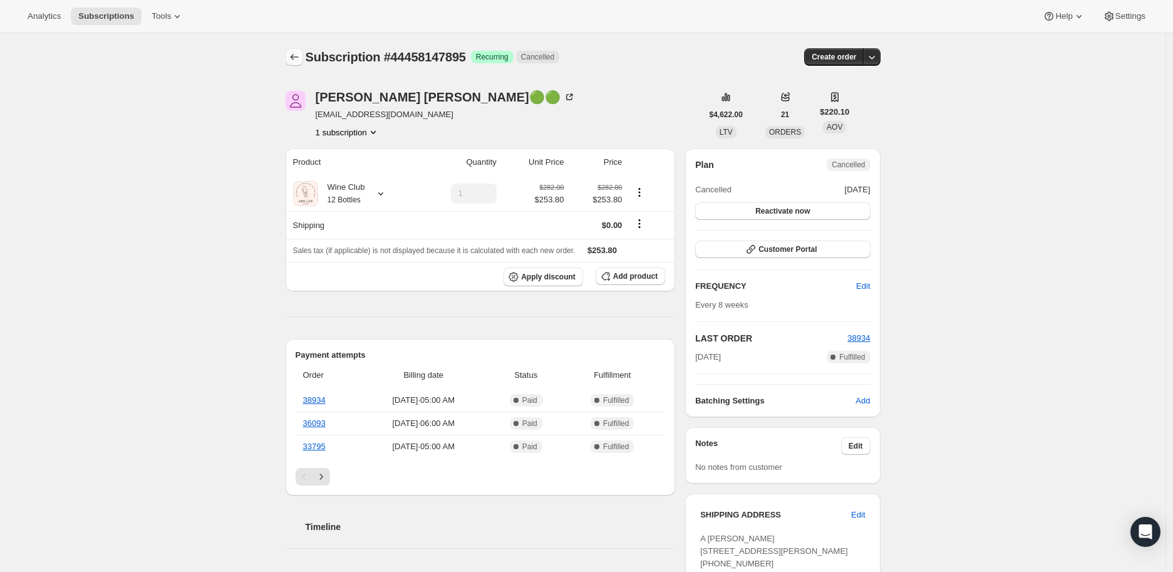
click at [294, 58] on icon "Subscriptions" at bounding box center [294, 57] width 8 height 6
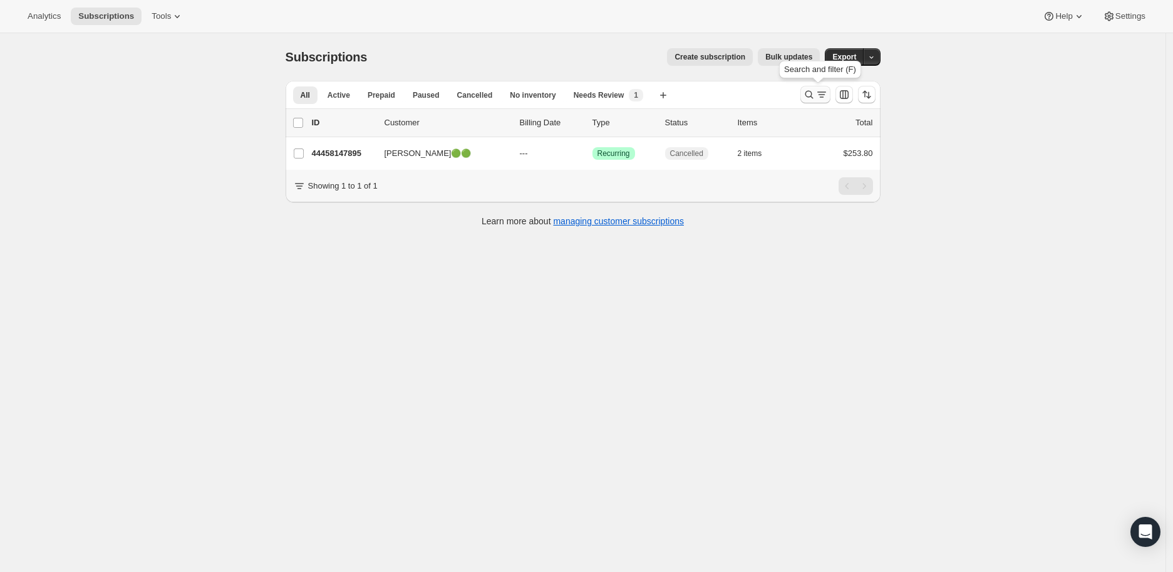
click at [811, 93] on icon "Search and filter results" at bounding box center [809, 94] width 13 height 13
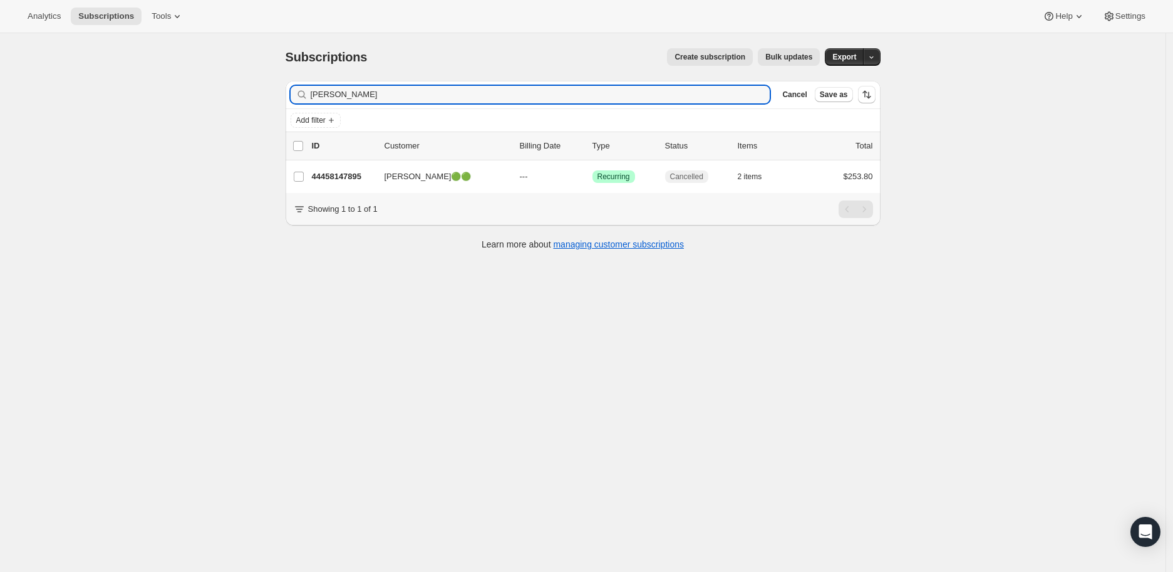
drag, startPoint x: 358, startPoint y: 95, endPoint x: 305, endPoint y: 95, distance: 52.6
click at [305, 95] on div "Amy Brich Clear" at bounding box center [531, 95] width 480 height 18
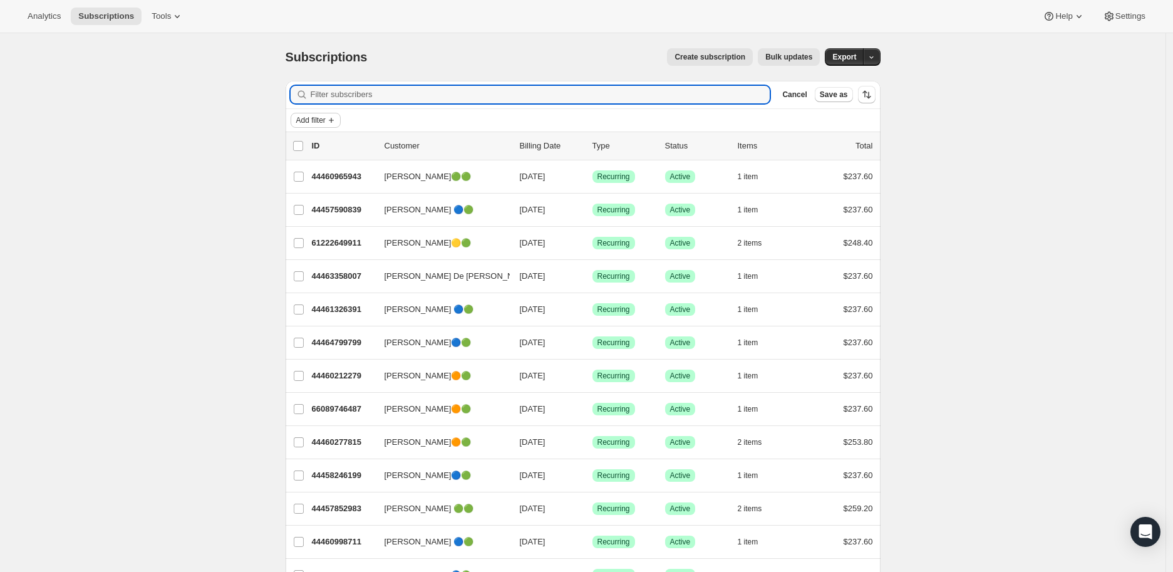
click at [336, 120] on icon "Add filter" at bounding box center [331, 120] width 10 height 10
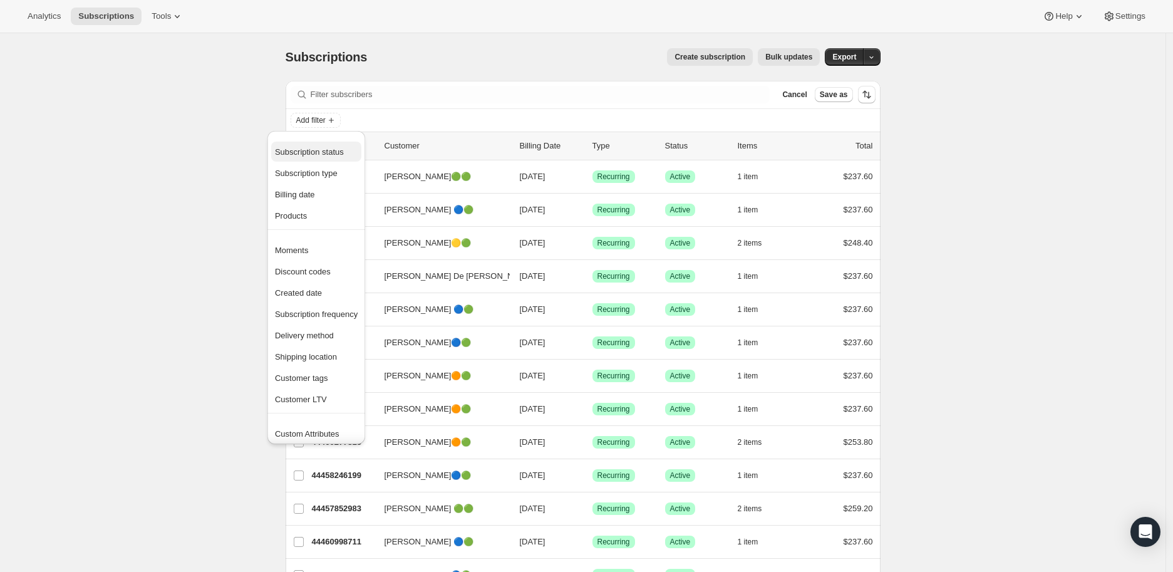
click at [321, 151] on span "Subscription status" at bounding box center [309, 151] width 69 height 9
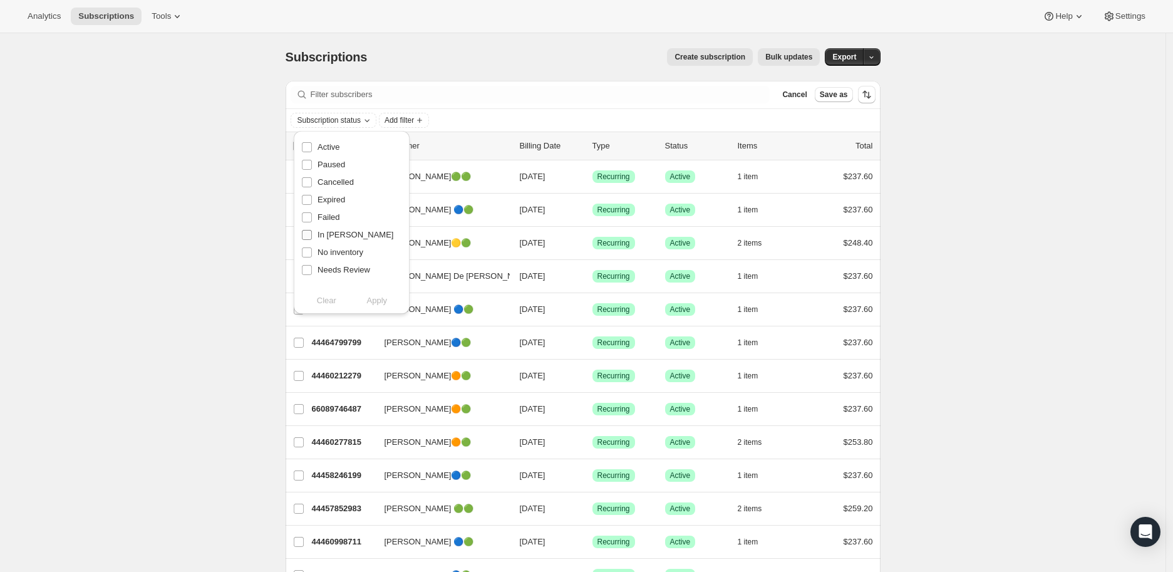
click at [311, 233] on input "In Dunning" at bounding box center [307, 235] width 10 height 10
checkbox input "true"
click at [376, 294] on span "Apply" at bounding box center [377, 300] width 21 height 13
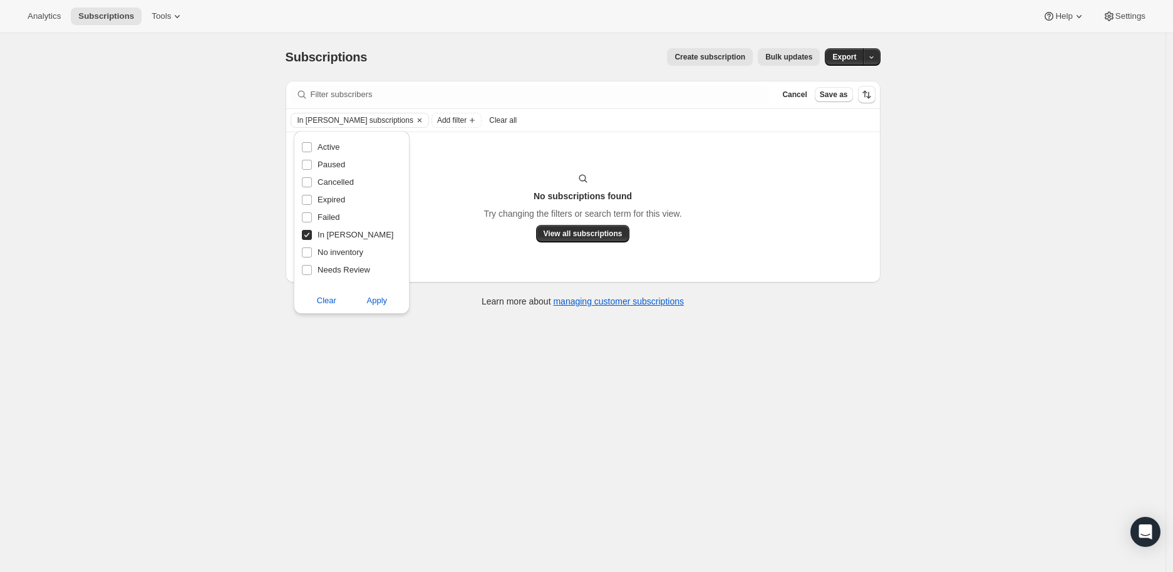
click at [144, 271] on div "Subscriptions. This page is ready Subscriptions Create subscription Bulk update…" at bounding box center [583, 319] width 1166 height 572
click at [415, 120] on icon "Clear" at bounding box center [420, 120] width 10 height 10
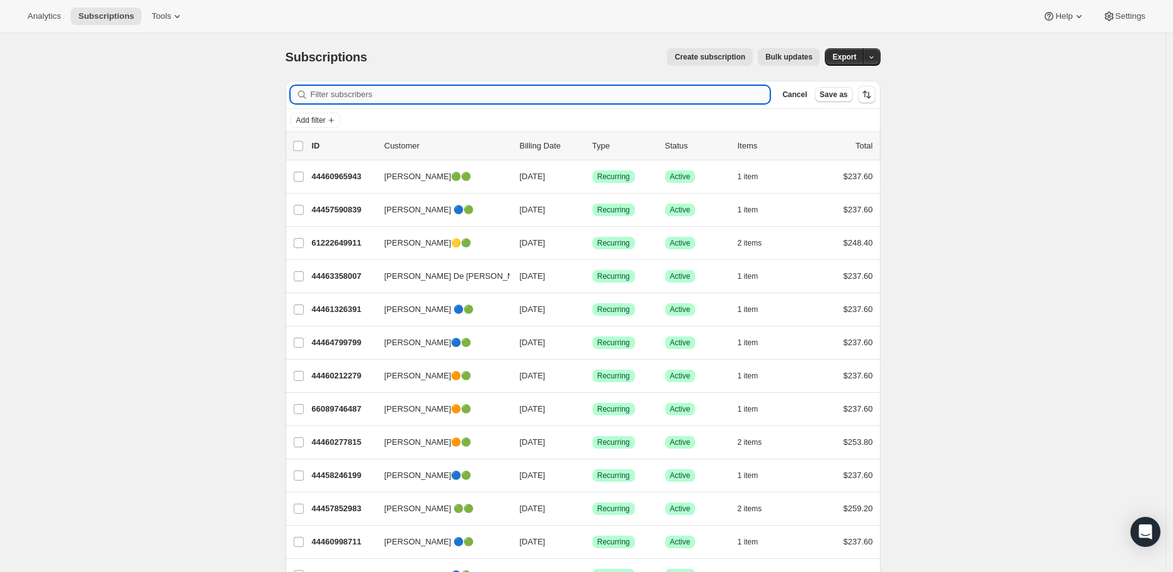
click at [355, 95] on input "Filter subscribers" at bounding box center [541, 95] width 460 height 18
paste input "cynkel24@gmail.com"
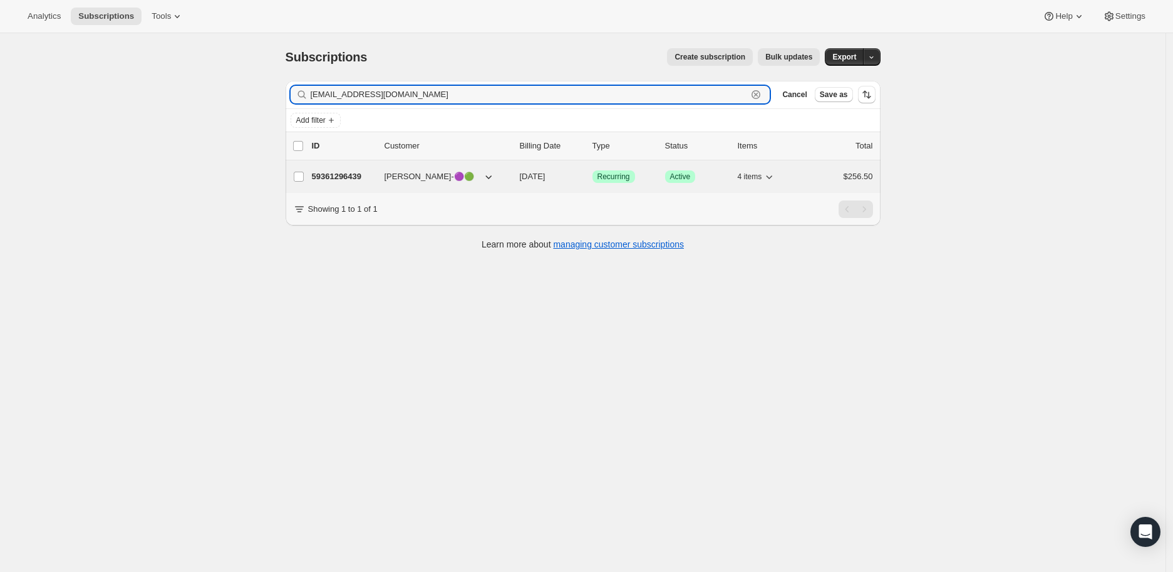
type input "cynkel24@gmail.com"
click at [348, 173] on p "59361296439" at bounding box center [343, 176] width 63 height 13
